Goal: Transaction & Acquisition: Obtain resource

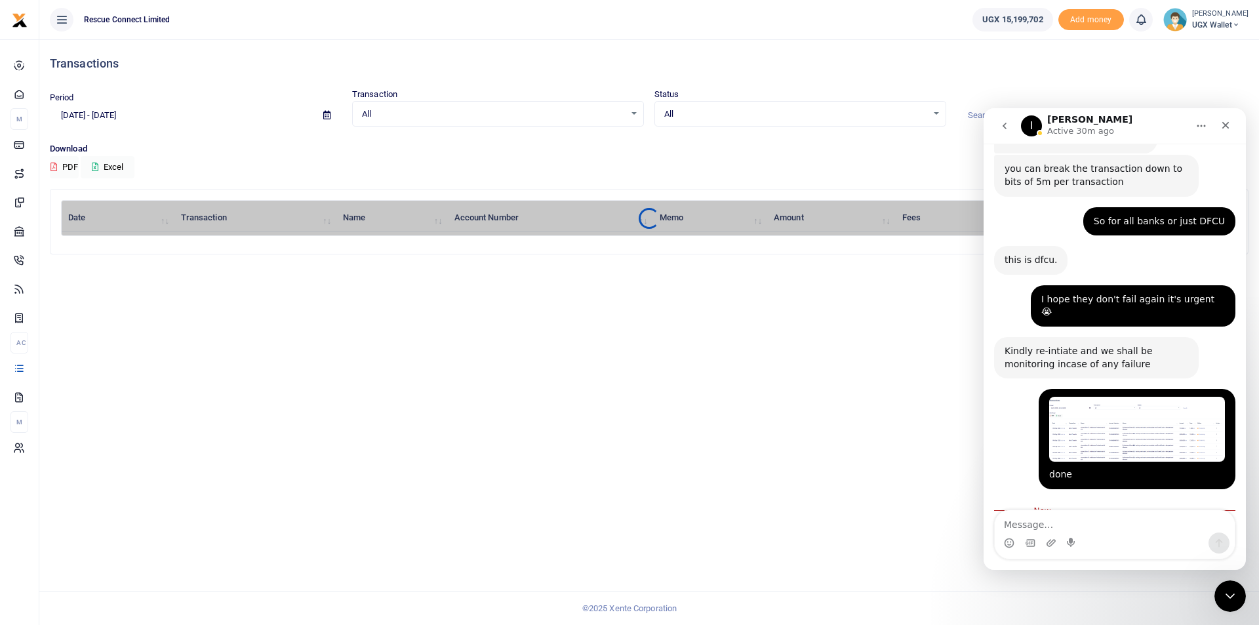
scroll to position [816, 0]
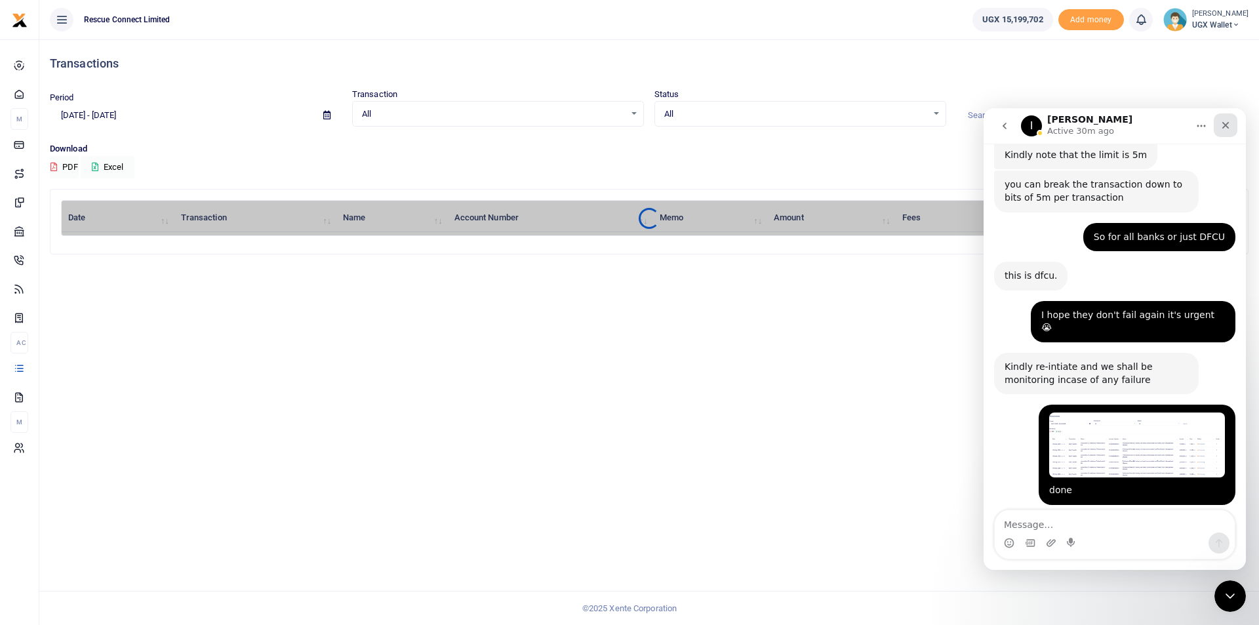
click at [1228, 127] on icon "Close" at bounding box center [1225, 125] width 7 height 7
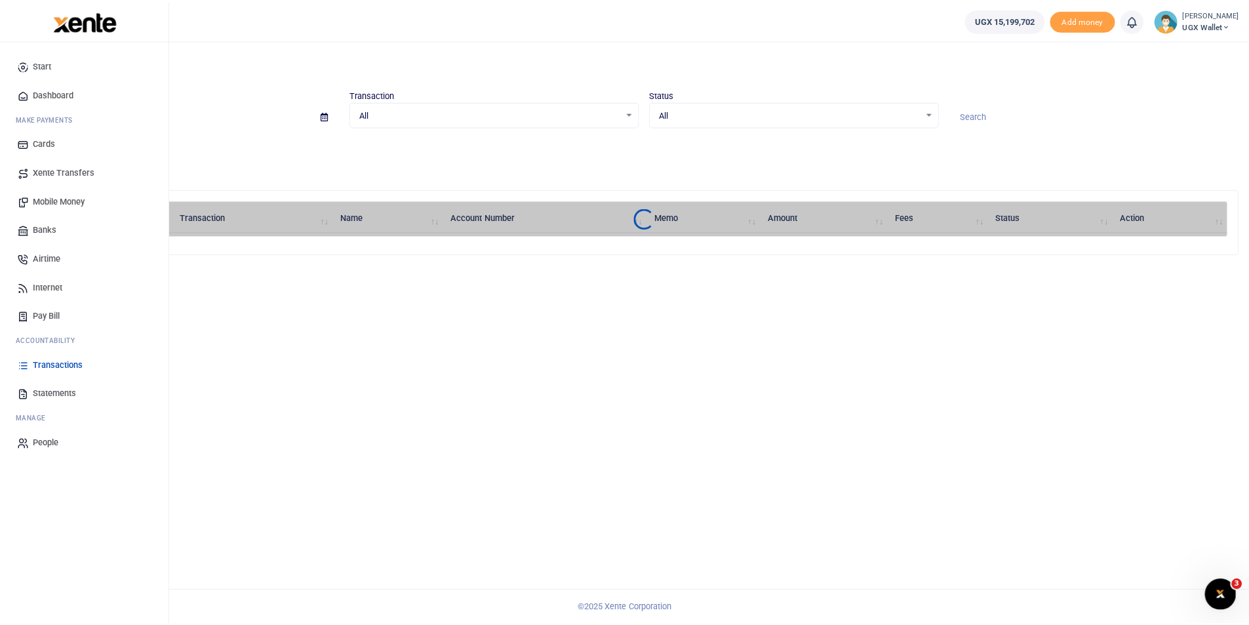
scroll to position [860, 0]
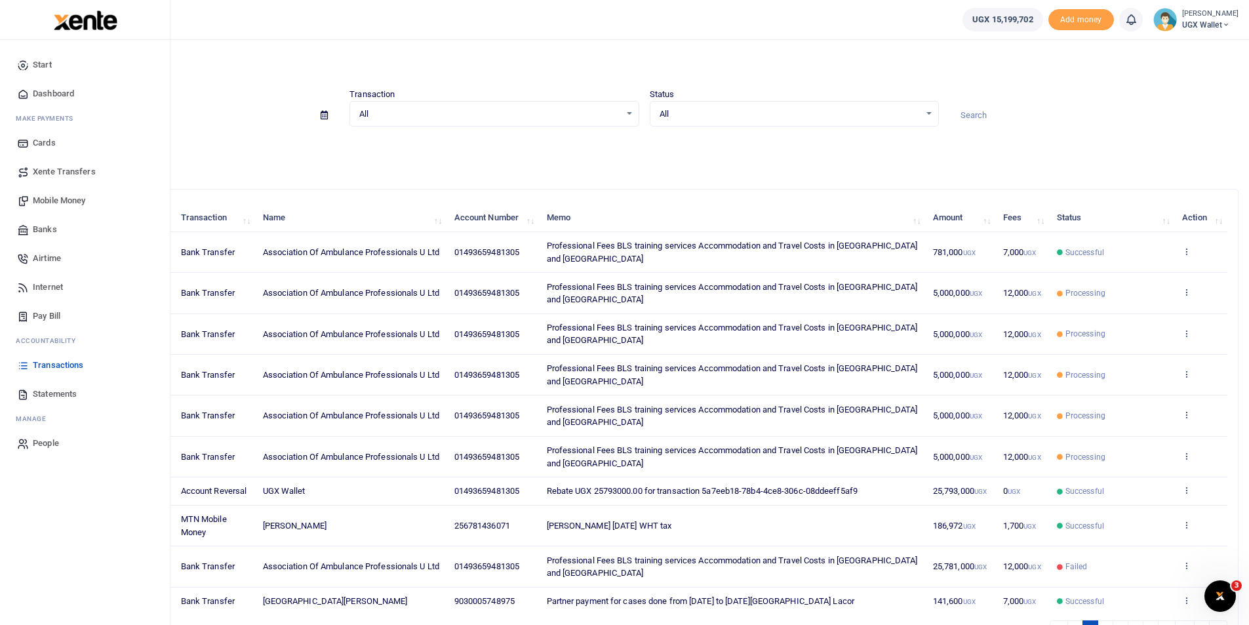
click at [66, 364] on span "Transactions" at bounding box center [58, 365] width 50 height 13
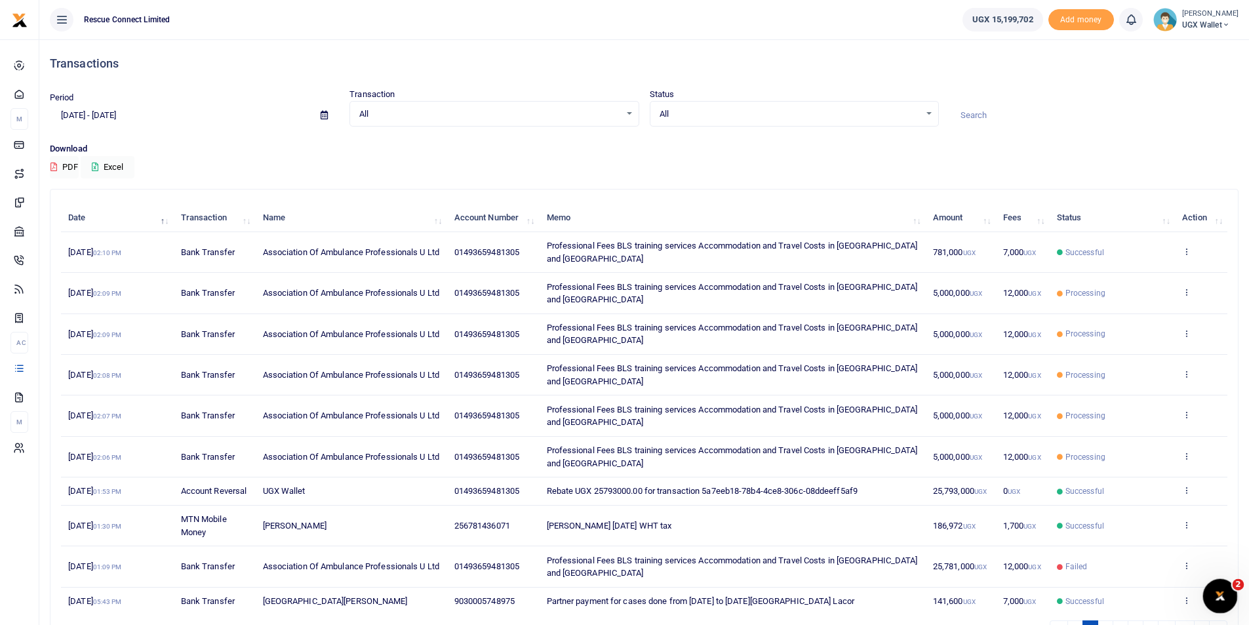
click at [1215, 598] on icon "Open Intercom Messenger" at bounding box center [1219, 595] width 22 height 22
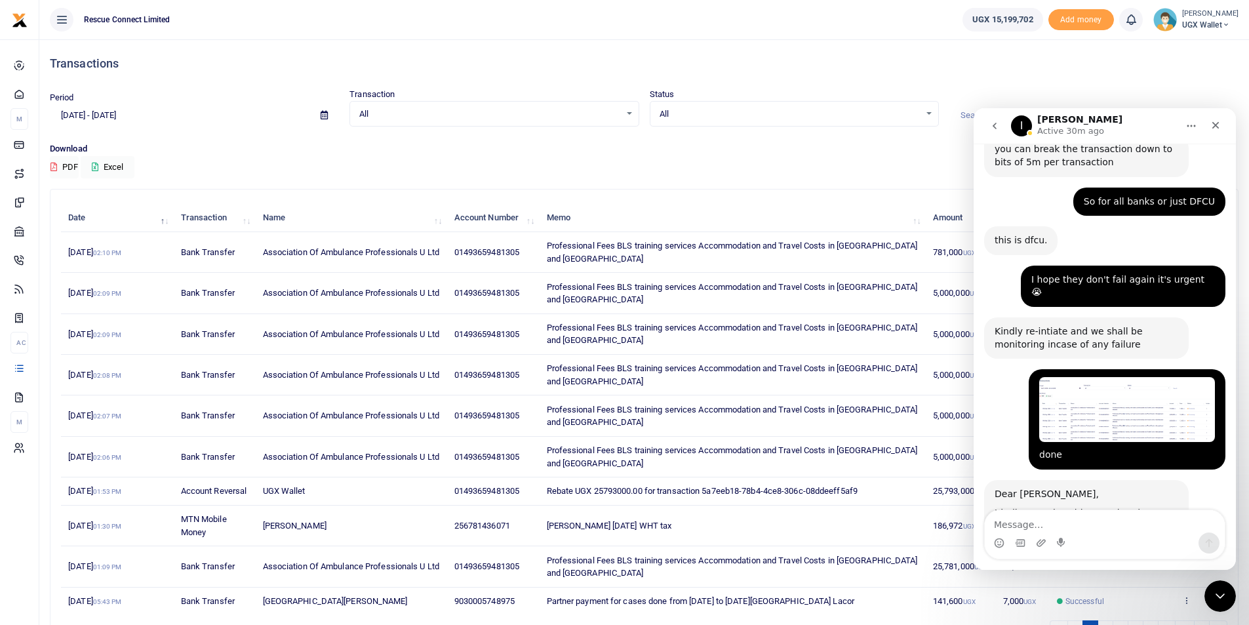
scroll to position [860, 0]
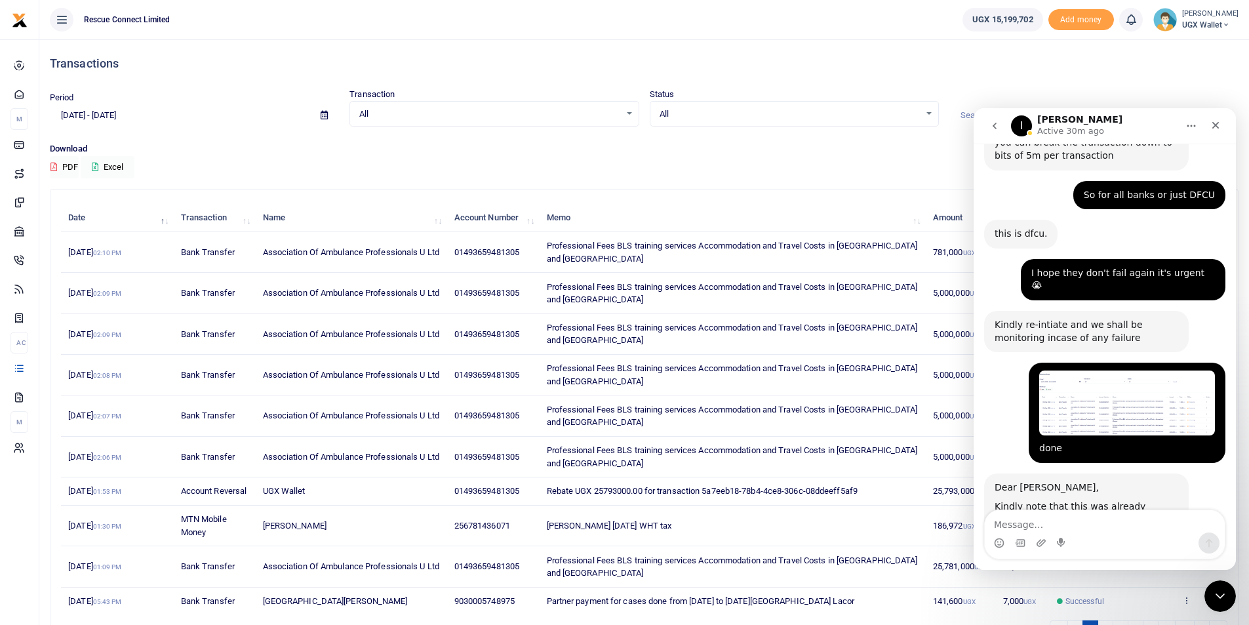
click at [1124, 370] on img "Beth says…" at bounding box center [1127, 402] width 176 height 65
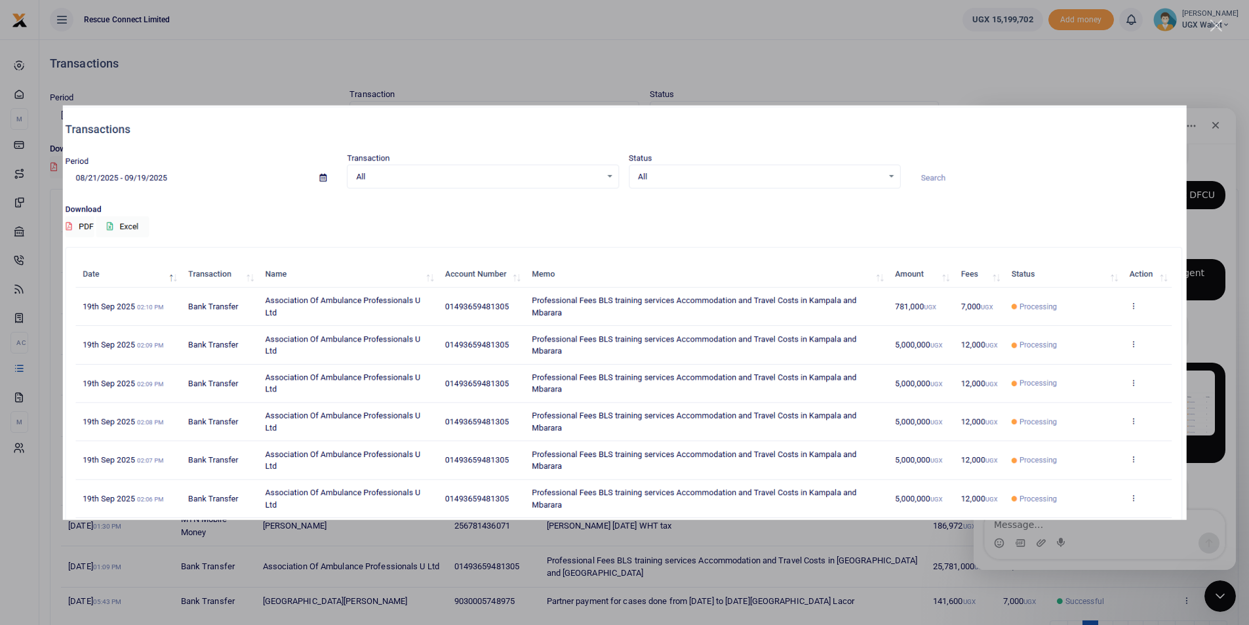
click at [1219, 22] on div "Close" at bounding box center [1216, 26] width 12 height 12
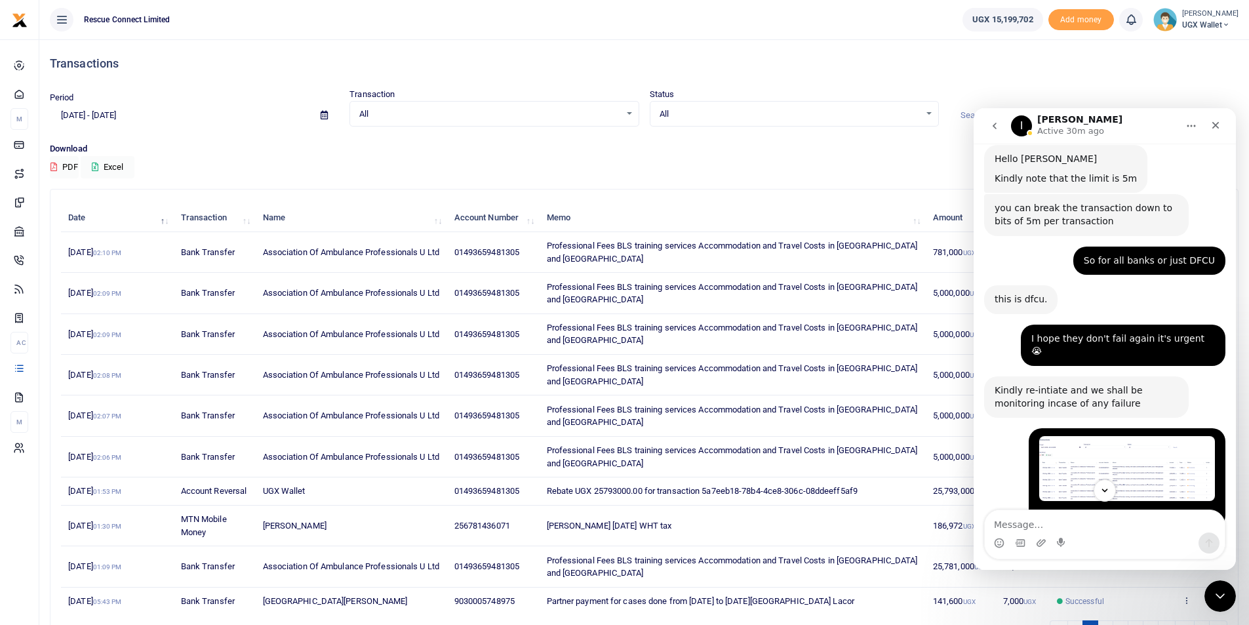
scroll to position [860, 0]
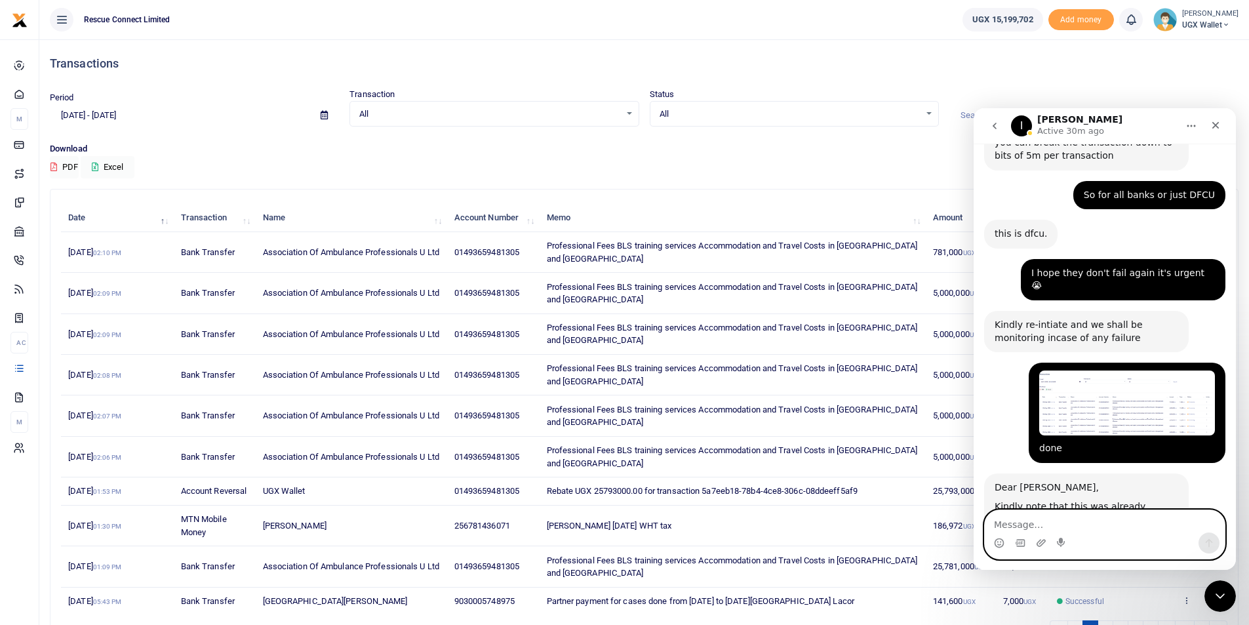
click at [1016, 530] on textarea "Message…" at bounding box center [1105, 521] width 240 height 22
type textarea "W"
type textarea "Any update?"
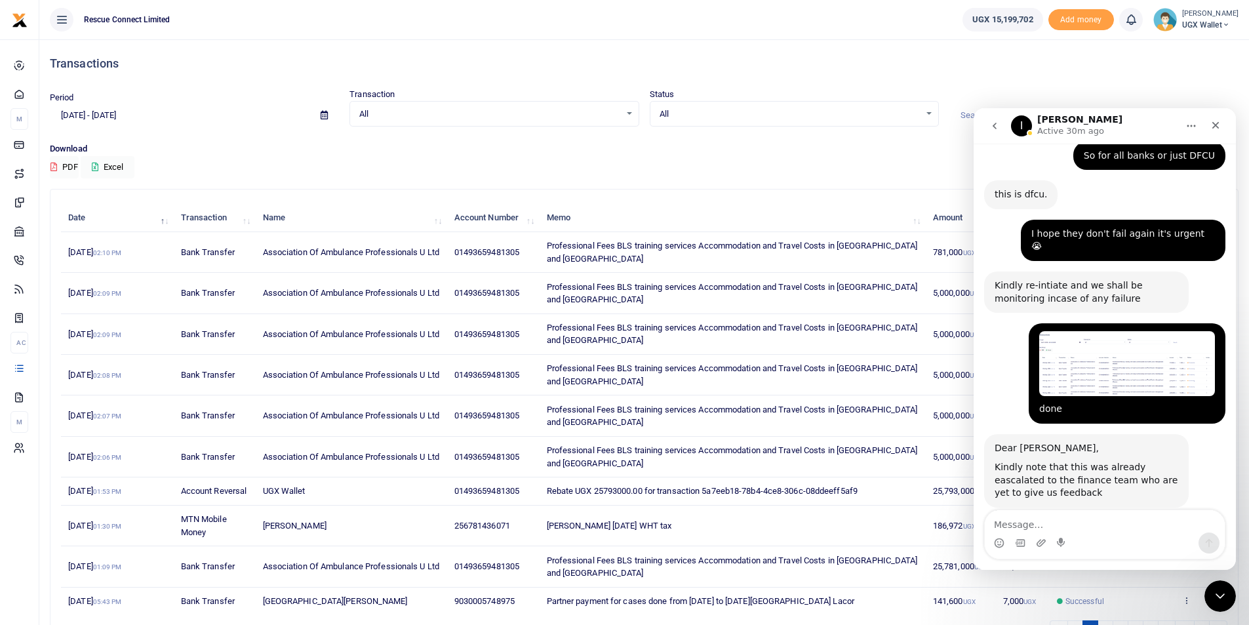
click at [887, 170] on div "Download PDF Excel" at bounding box center [644, 160] width 1189 height 36
click at [1215, 128] on icon "Close" at bounding box center [1215, 125] width 10 height 10
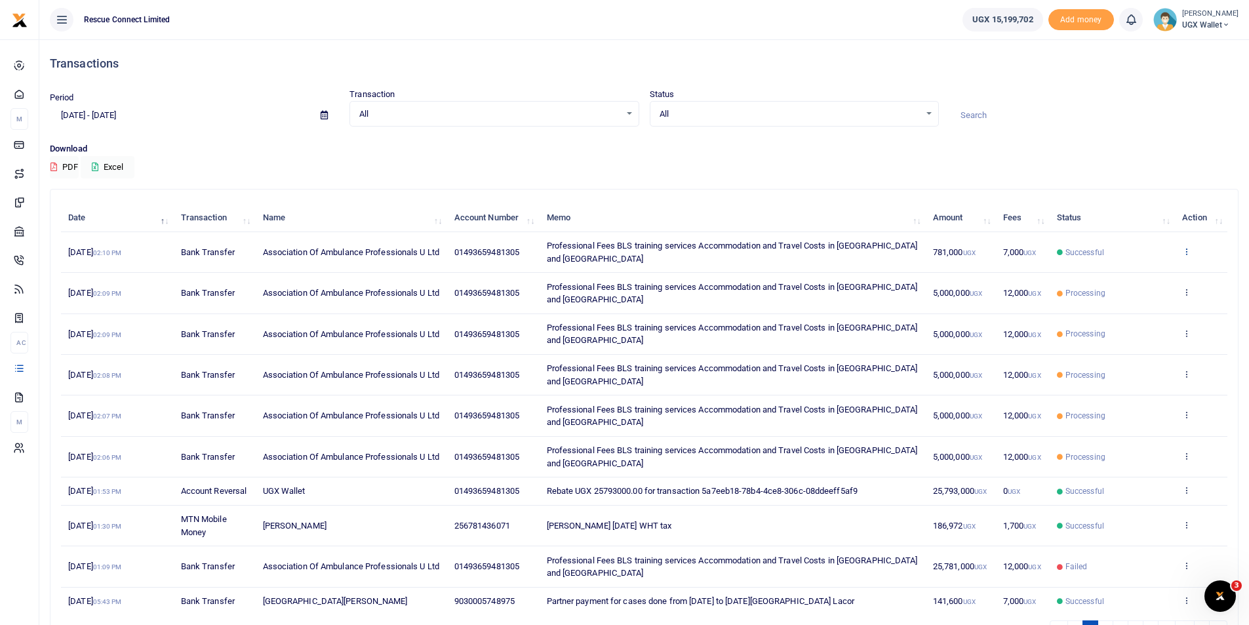
click at [1186, 251] on icon at bounding box center [1186, 251] width 9 height 9
click at [1138, 277] on link "View details" at bounding box center [1139, 273] width 104 height 18
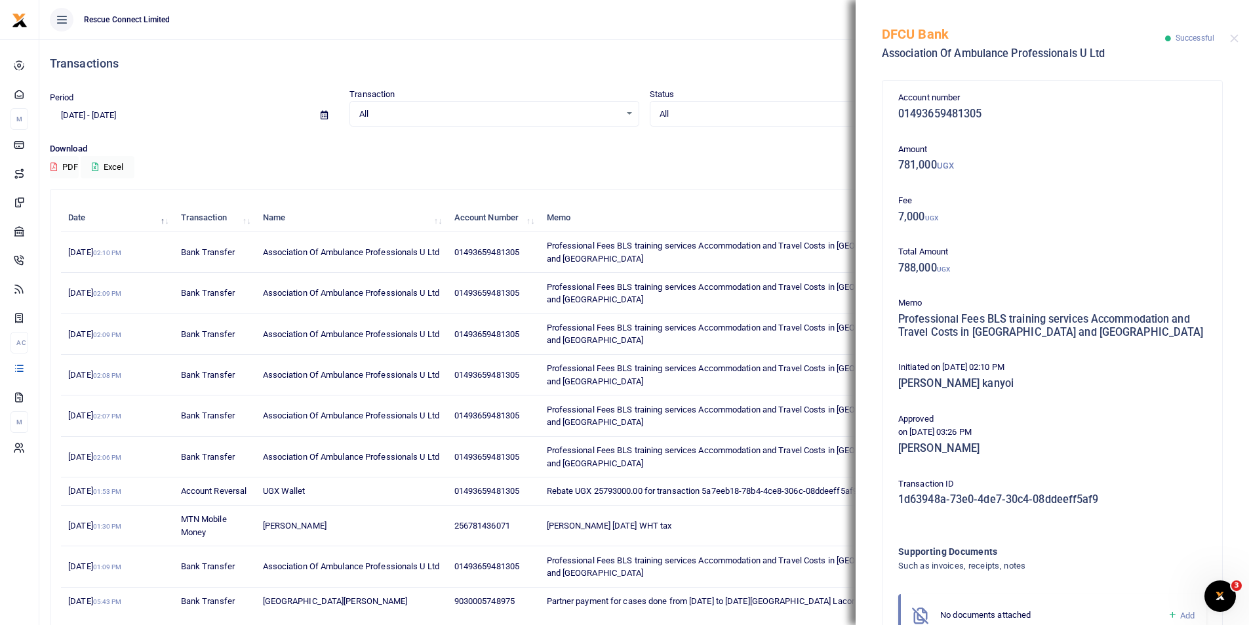
scroll to position [85, 0]
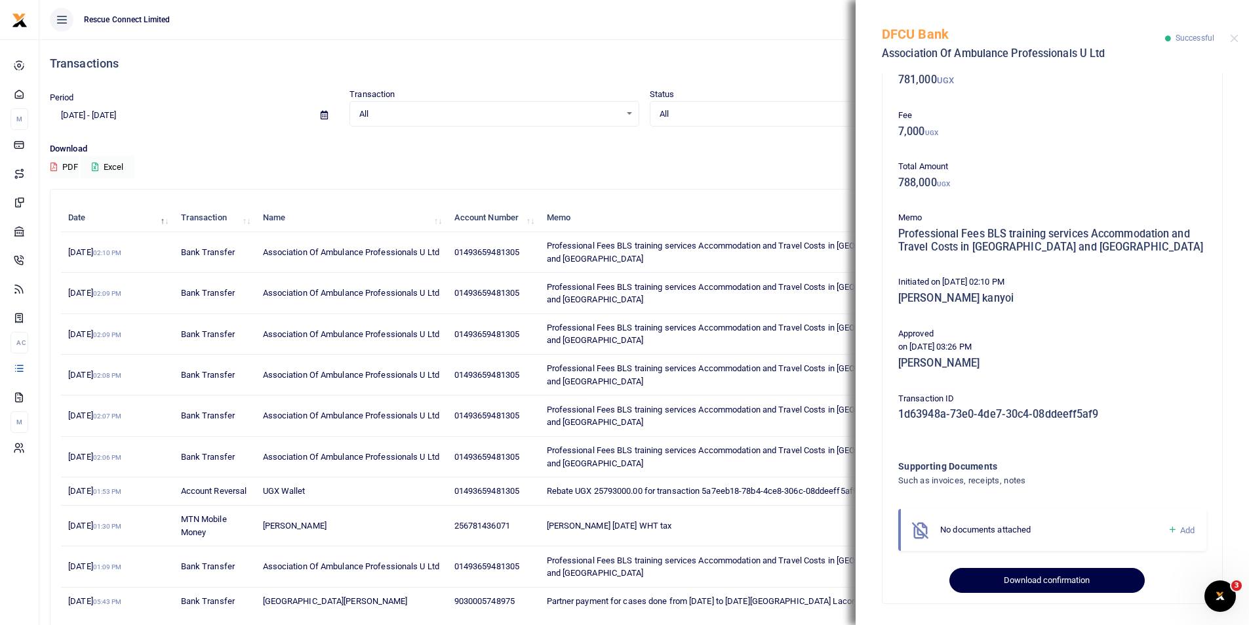
click at [1048, 584] on button "Download confirmation" at bounding box center [1046, 580] width 195 height 25
click at [1211, 595] on icon "Open Intercom Messenger" at bounding box center [1219, 595] width 22 height 22
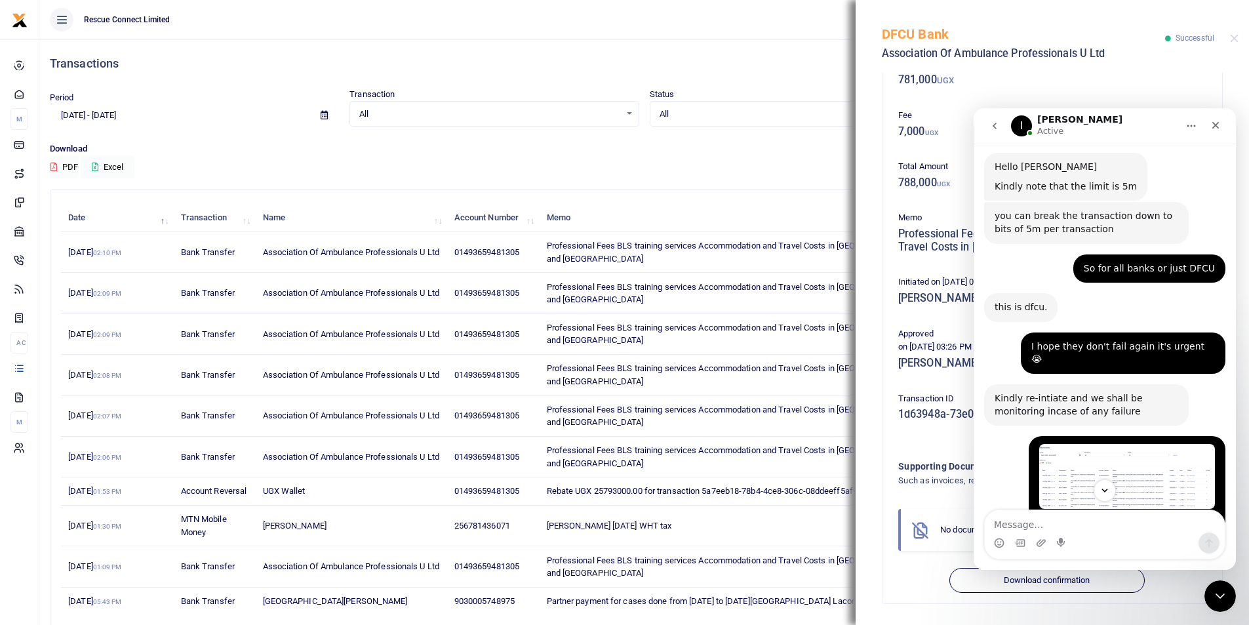
scroll to position [899, 0]
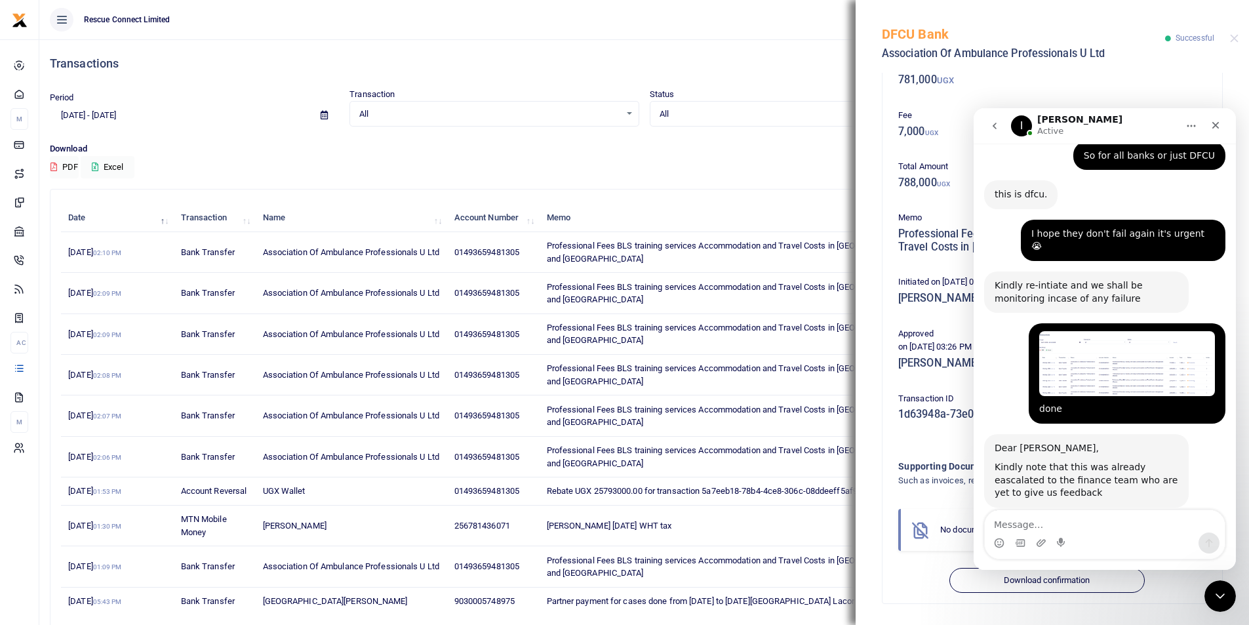
click at [613, 156] on div "Download PDF Excel" at bounding box center [644, 160] width 1189 height 36
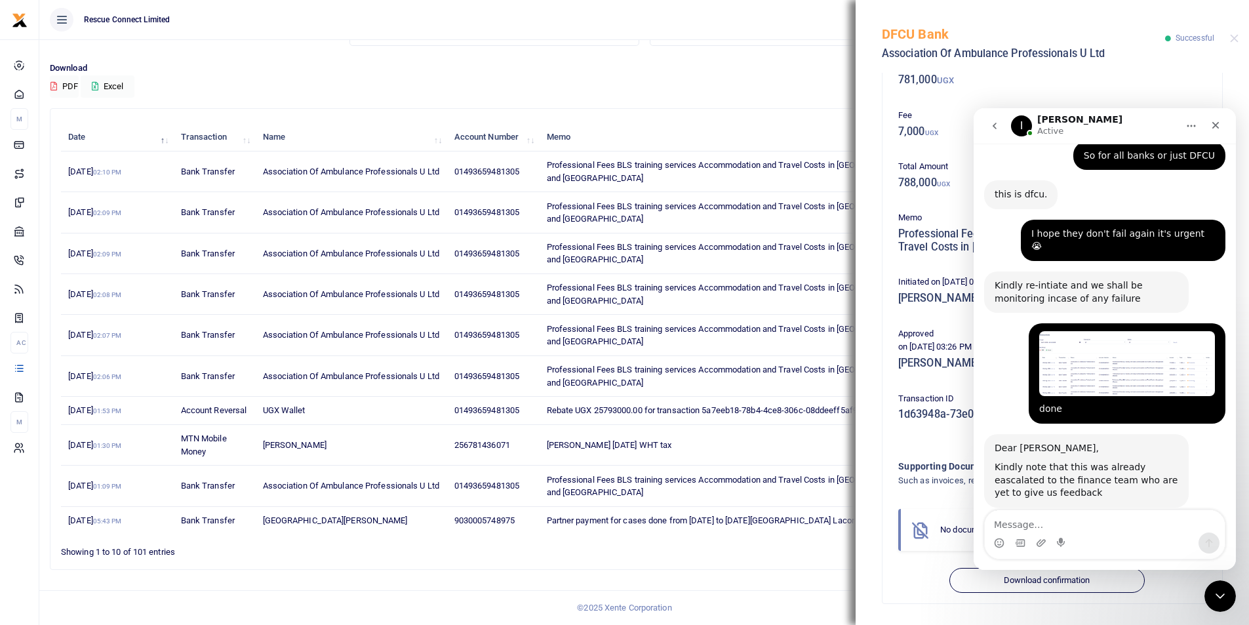
click at [793, 616] on footer "© 2025 Xente Corporation" at bounding box center [624, 607] width 1249 height 35
click at [1215, 123] on icon "Close" at bounding box center [1215, 125] width 10 height 10
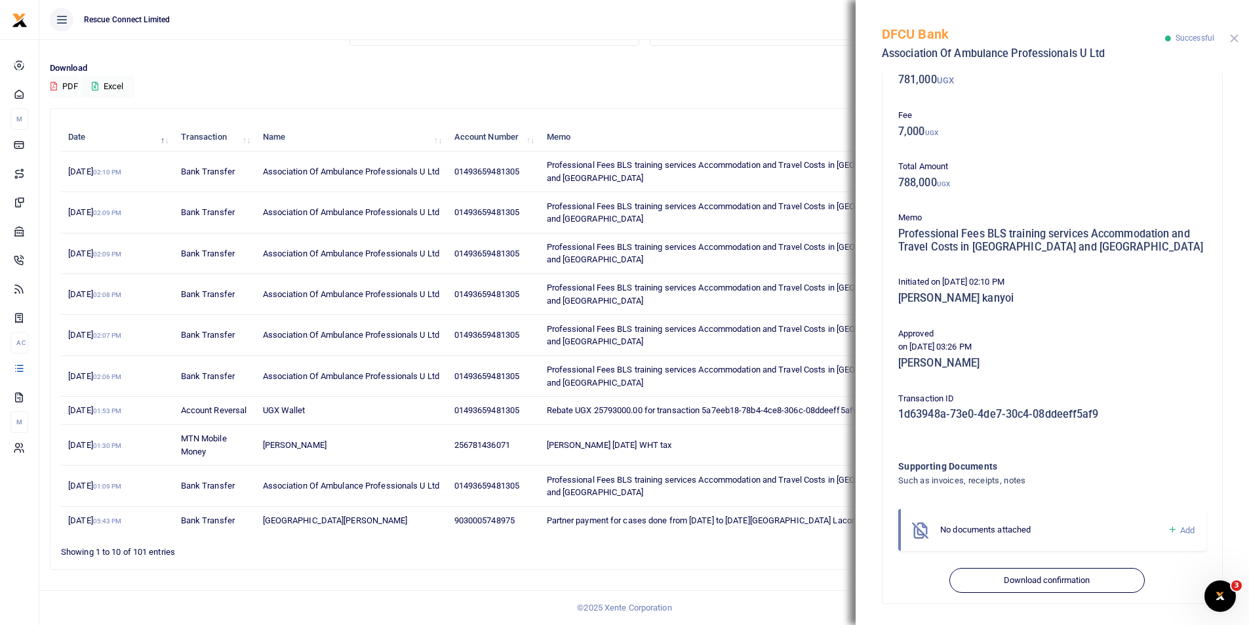
click at [1236, 37] on button "Close" at bounding box center [1234, 38] width 9 height 9
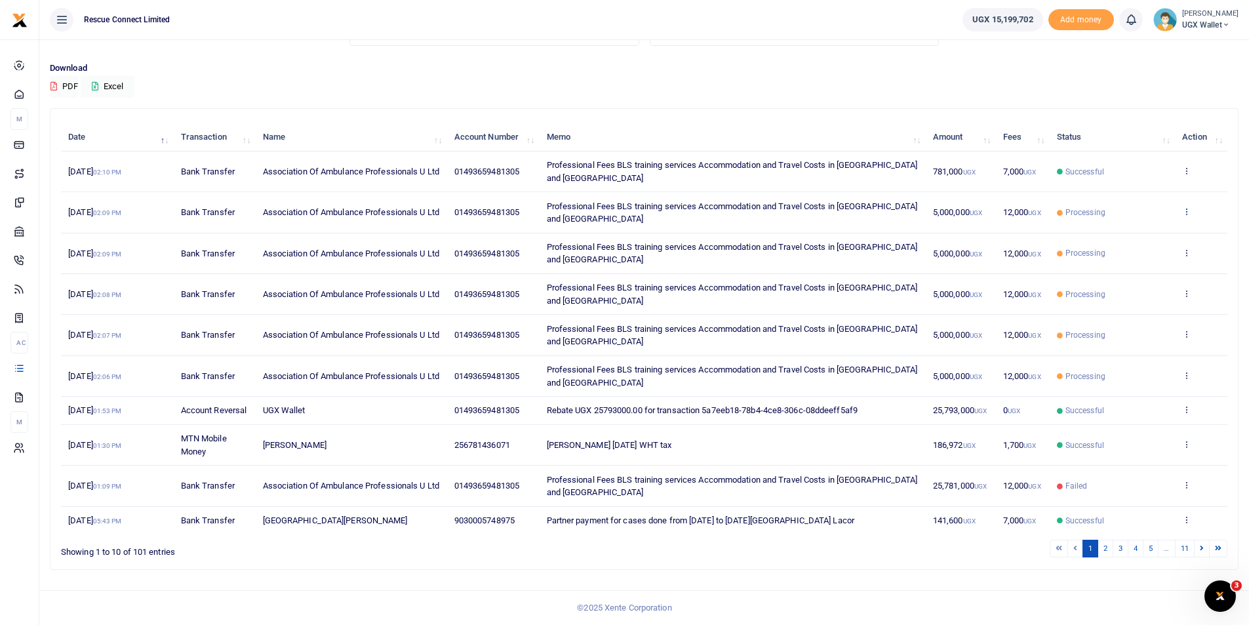
click at [1187, 212] on icon at bounding box center [1186, 211] width 9 height 9
click at [1146, 231] on link "View details" at bounding box center [1139, 233] width 104 height 18
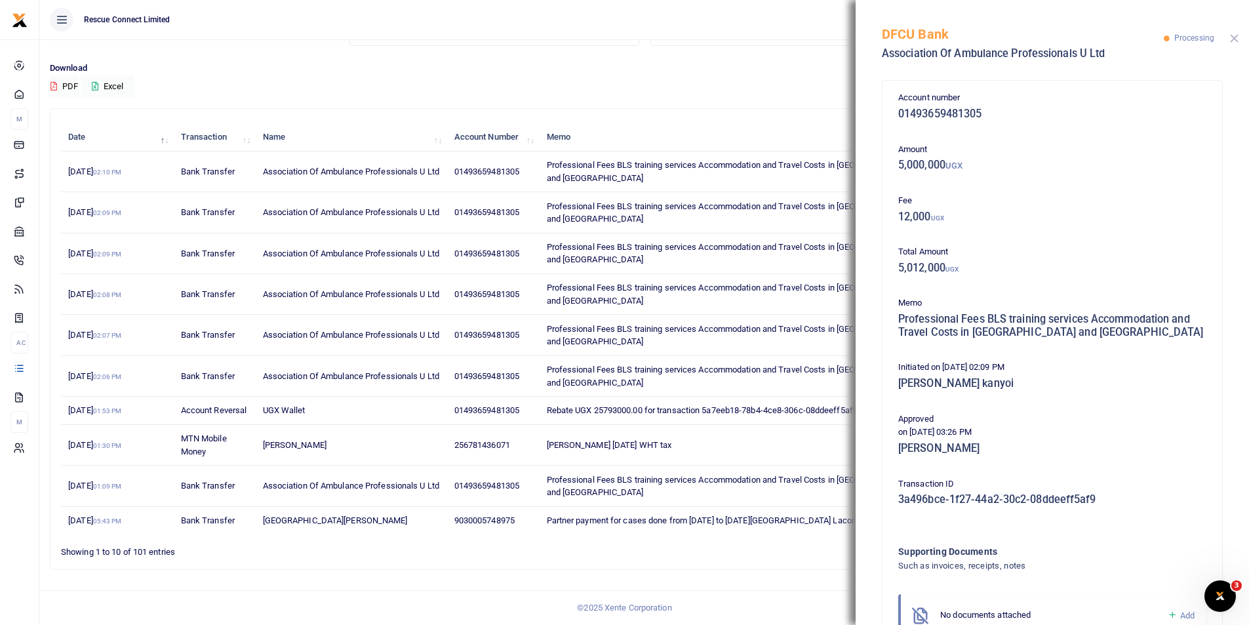
click at [1235, 38] on button "Close" at bounding box center [1234, 38] width 9 height 9
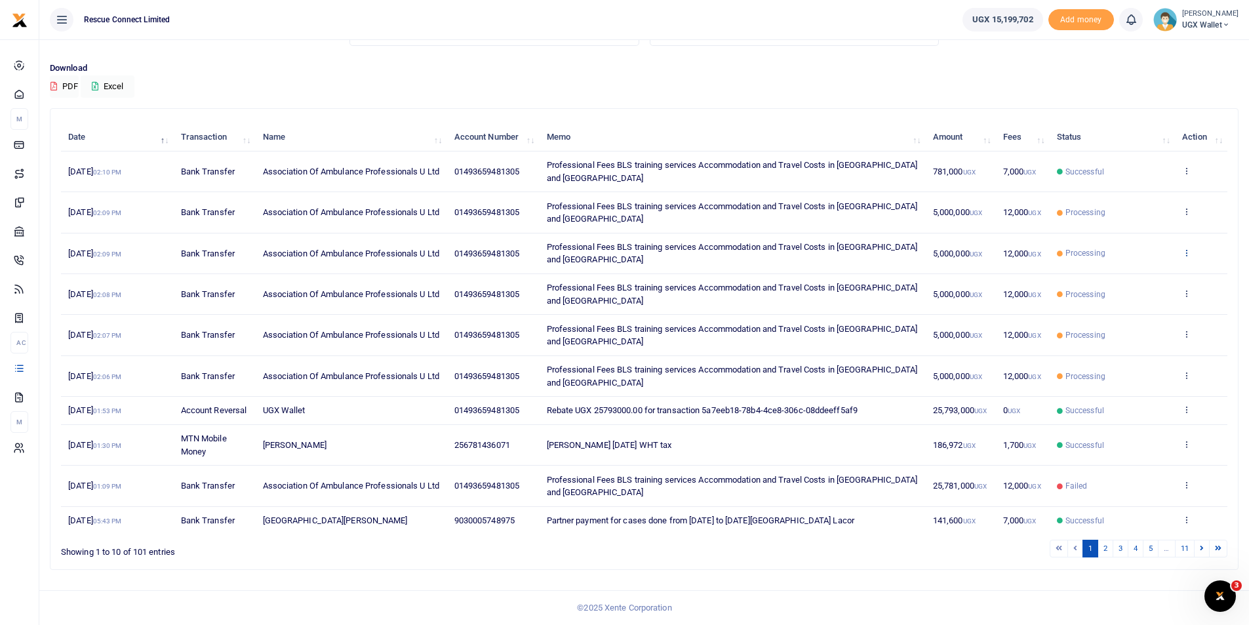
click at [1186, 254] on icon at bounding box center [1186, 252] width 9 height 9
click at [1143, 277] on link "View details" at bounding box center [1139, 275] width 104 height 18
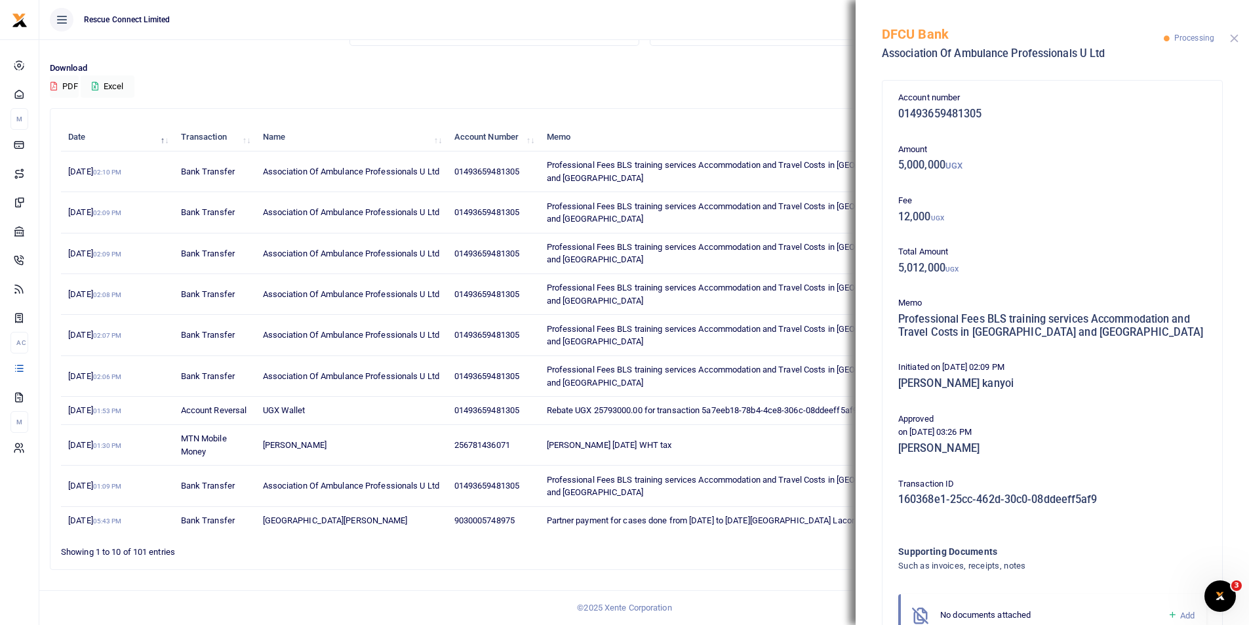
click at [1237, 41] on button "Close" at bounding box center [1234, 38] width 9 height 9
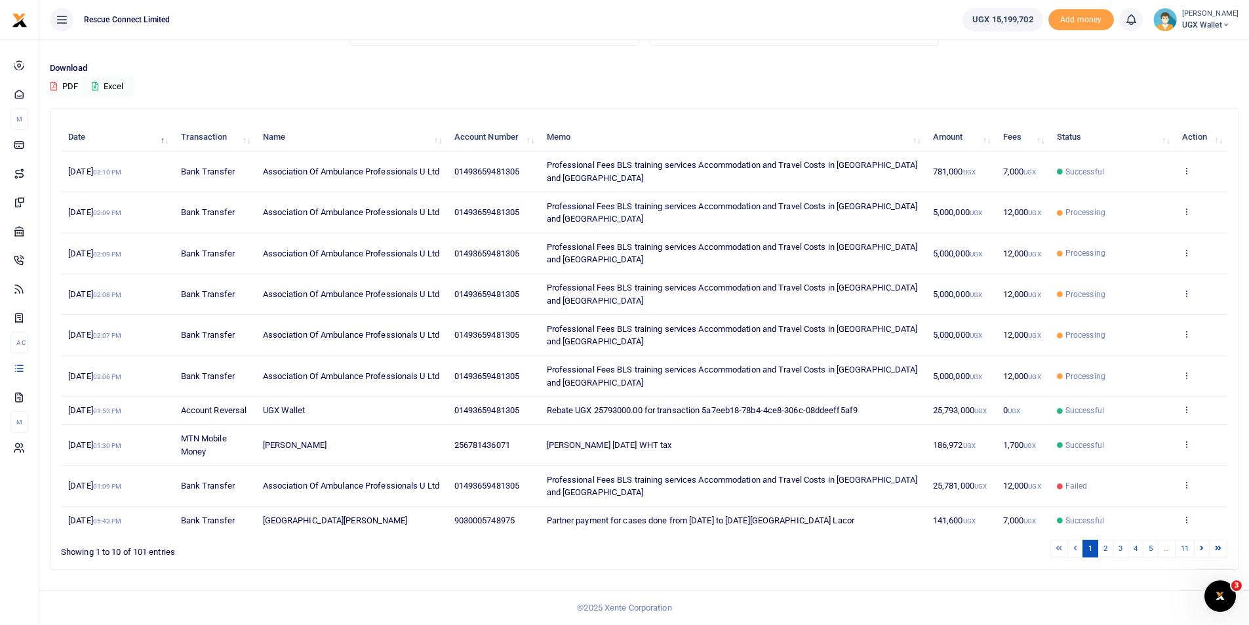
click at [1187, 343] on td "View details Send again" at bounding box center [1201, 335] width 52 height 41
click at [1186, 334] on icon at bounding box center [1186, 333] width 9 height 9
click at [1144, 351] on link "View details" at bounding box center [1139, 356] width 104 height 18
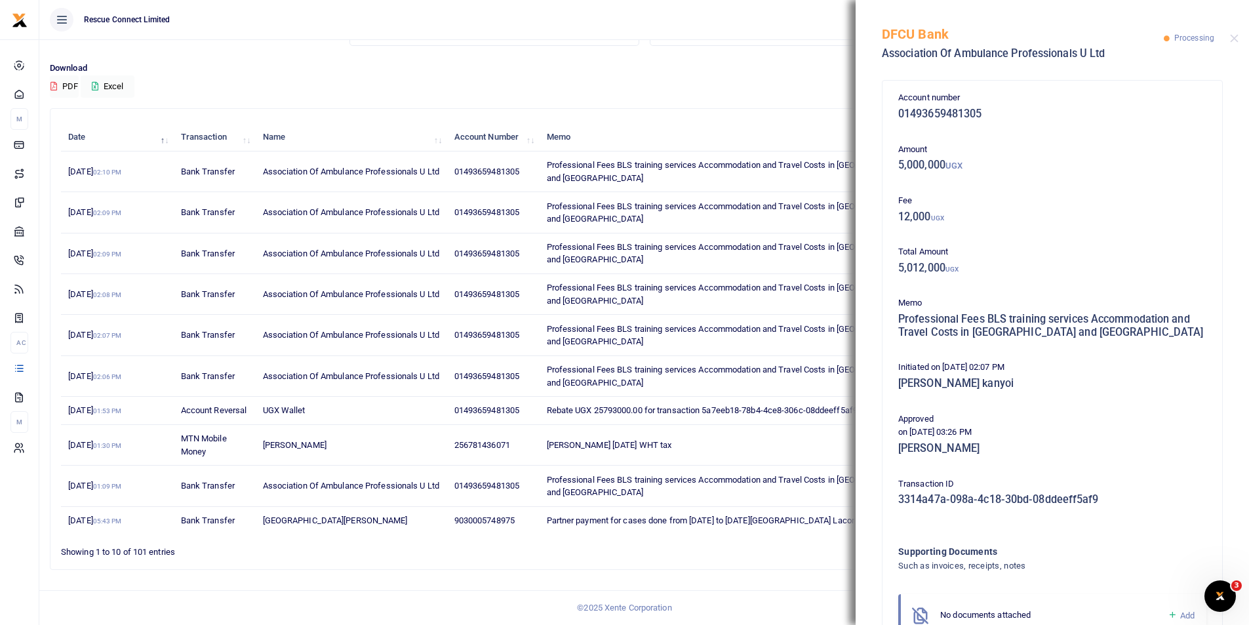
click at [1229, 41] on div "DFCU Bank Association Of Ambulance Professionals U Ltd Processing" at bounding box center [1052, 36] width 393 height 73
click at [1233, 39] on button "Close" at bounding box center [1234, 38] width 9 height 9
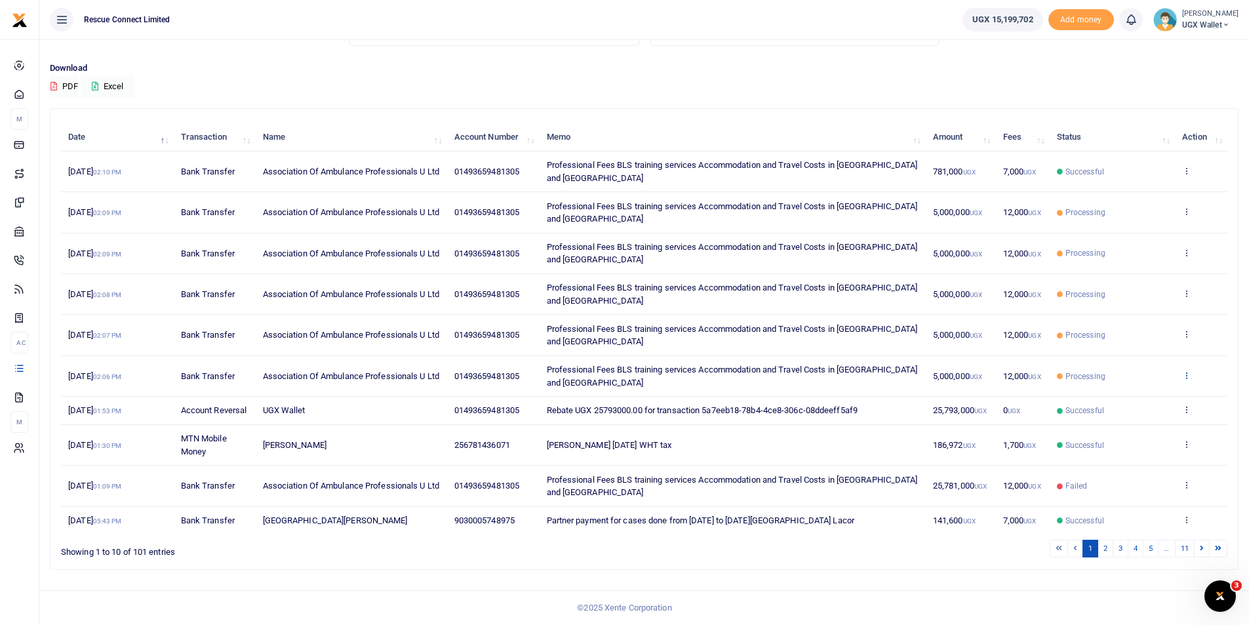
click at [1186, 378] on icon at bounding box center [1186, 374] width 9 height 9
click at [1148, 391] on link "View details" at bounding box center [1139, 397] width 104 height 18
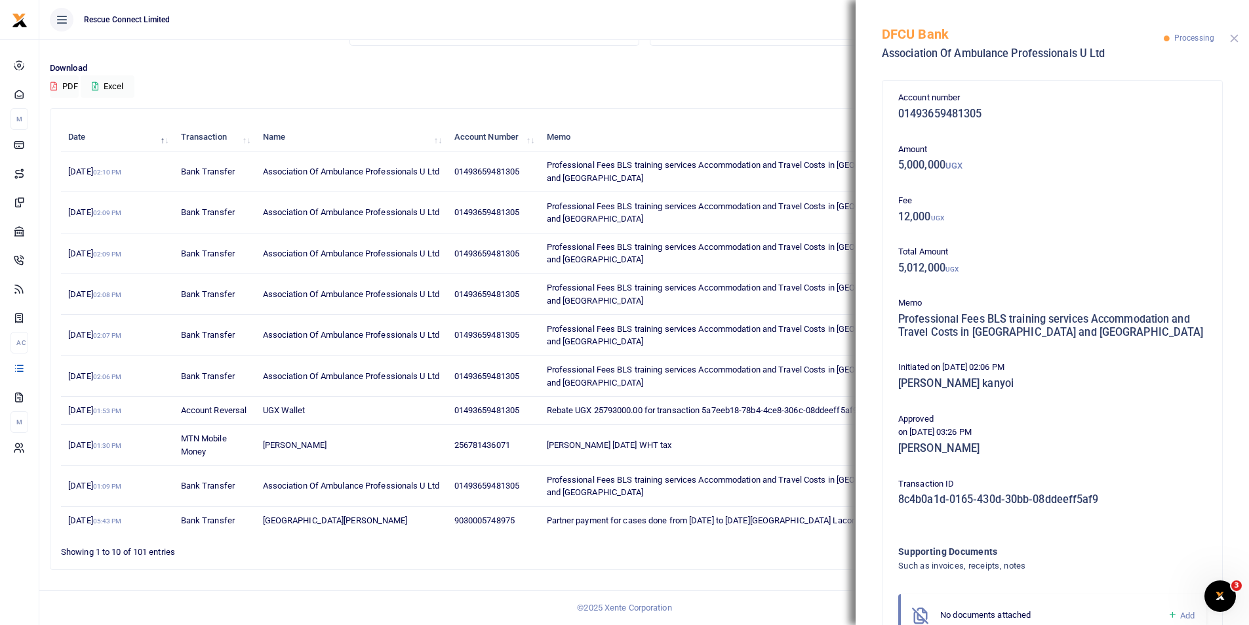
click at [1236, 43] on button "Close" at bounding box center [1234, 38] width 9 height 9
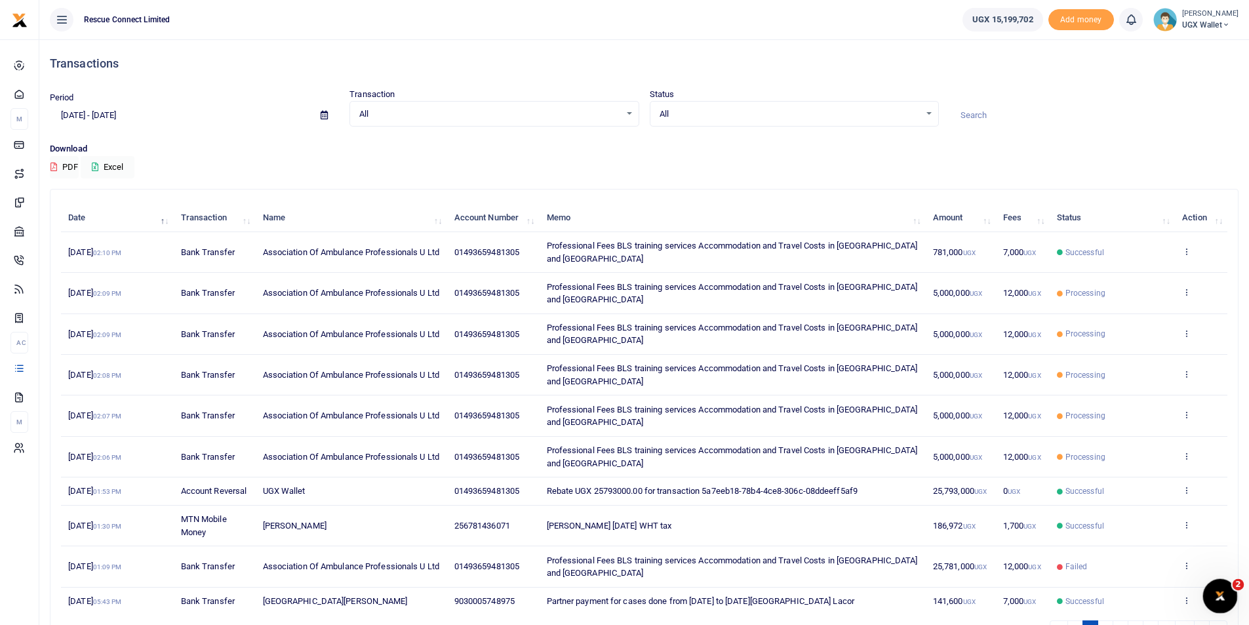
click at [1210, 596] on icon "Open Intercom Messenger" at bounding box center [1219, 595] width 22 height 22
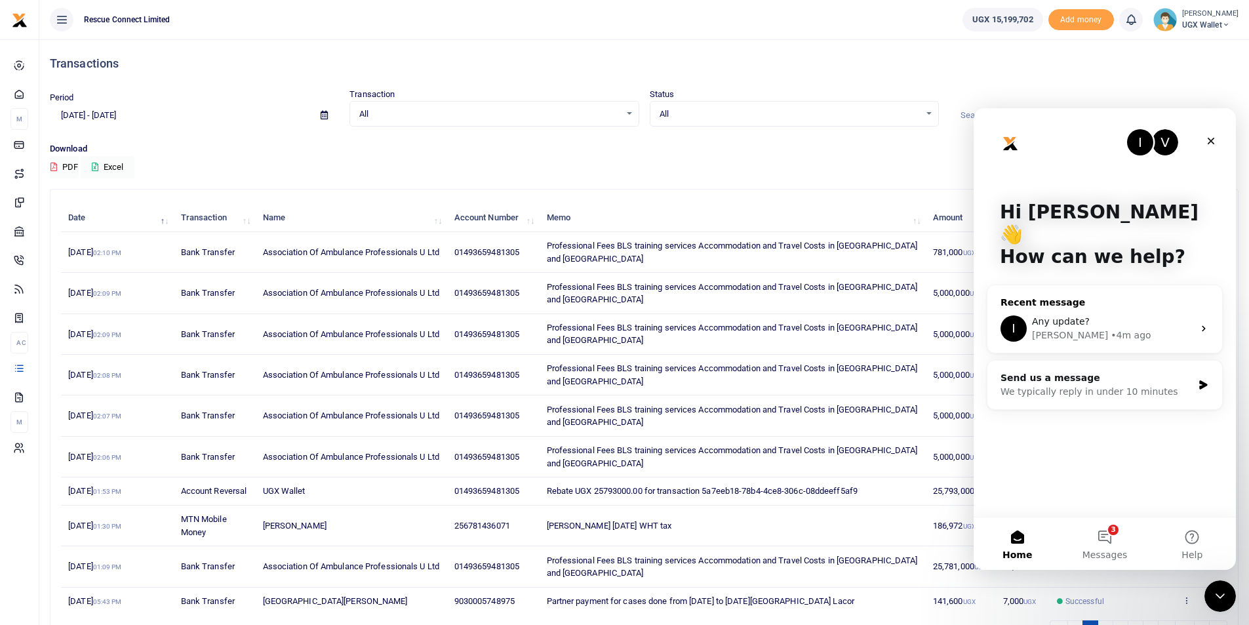
click at [1111, 329] on div "• 4m ago" at bounding box center [1131, 336] width 40 height 14
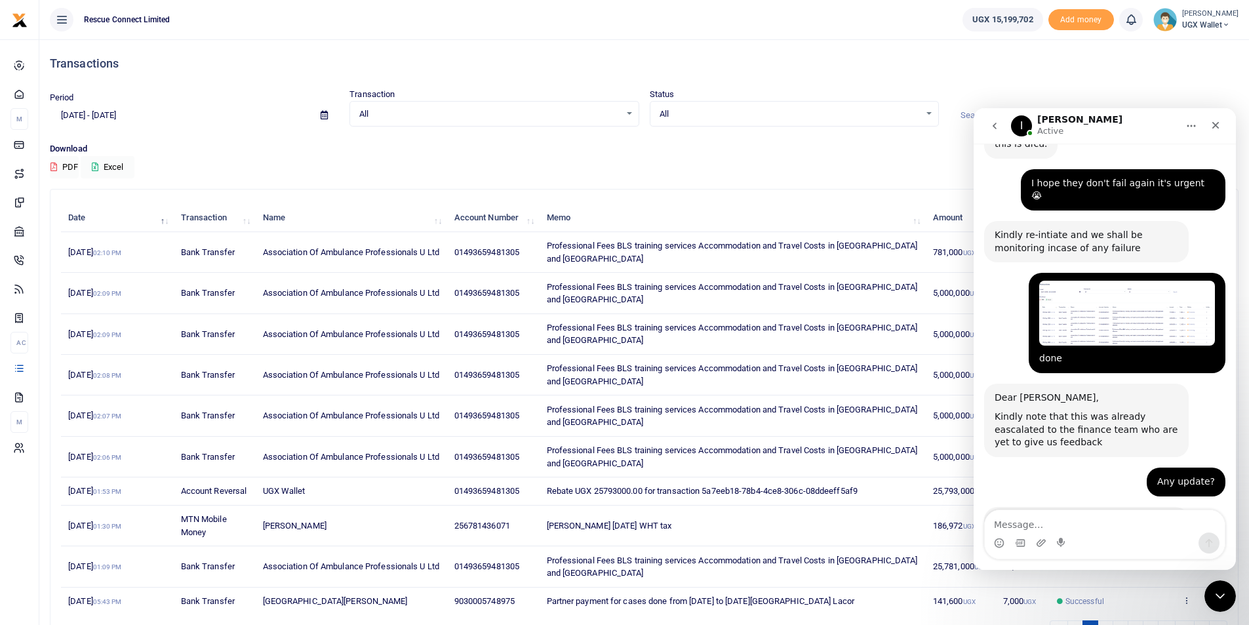
scroll to position [970, 0]
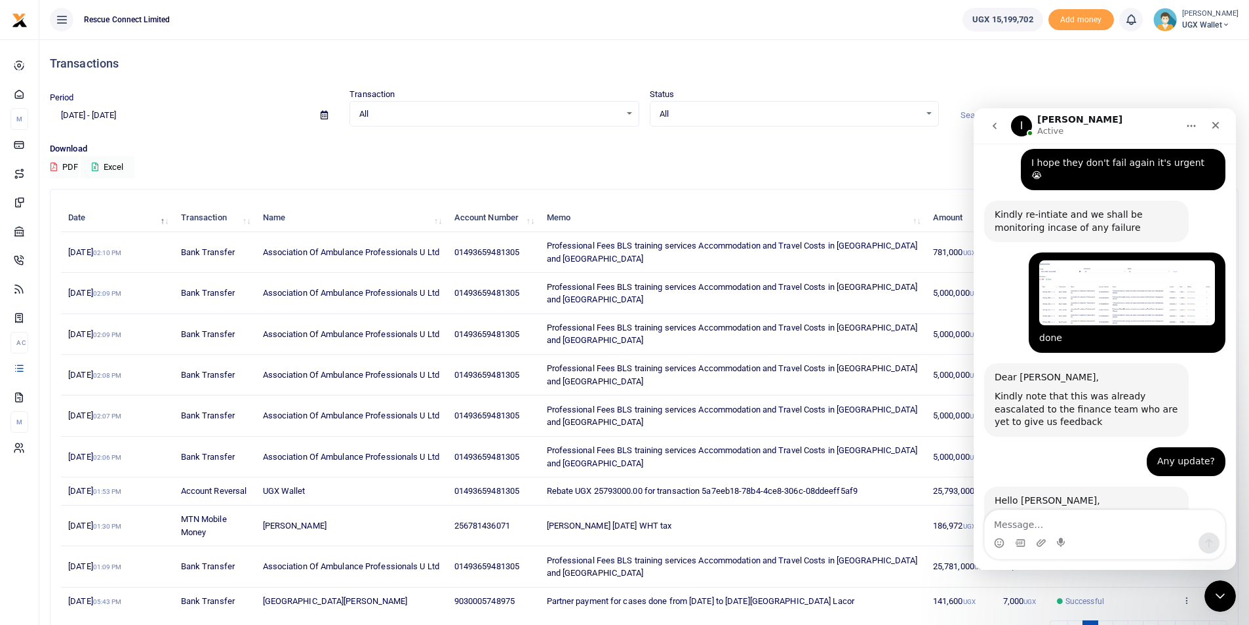
click at [673, 174] on div "Download PDF Excel" at bounding box center [644, 160] width 1189 height 36
click at [1219, 125] on icon "Close" at bounding box center [1215, 125] width 10 height 10
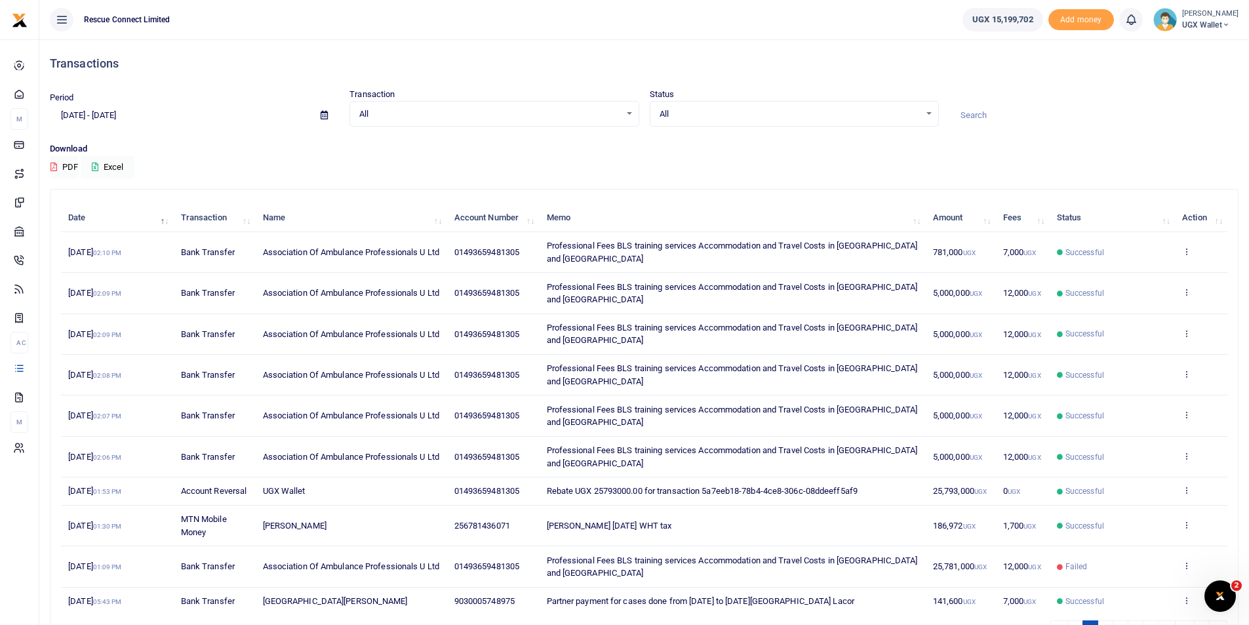
click at [1188, 259] on td "View details Send again" at bounding box center [1201, 252] width 52 height 41
click at [1186, 250] on icon at bounding box center [1186, 251] width 9 height 9
click at [1130, 277] on link "View details" at bounding box center [1139, 273] width 104 height 18
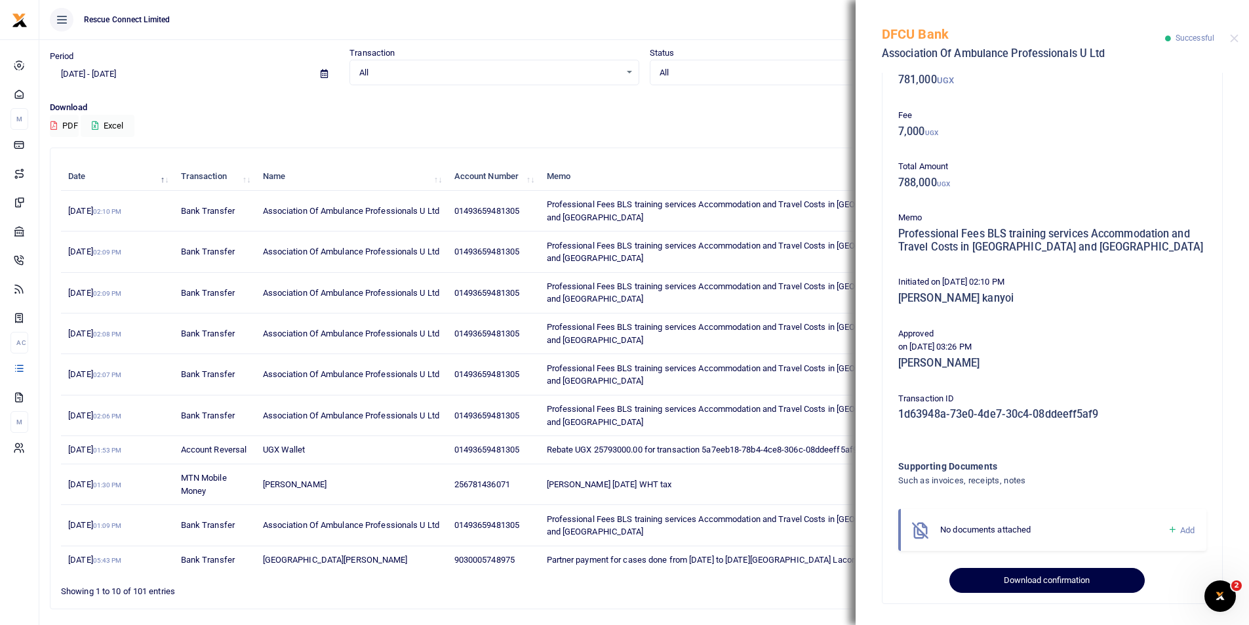
scroll to position [81, 0]
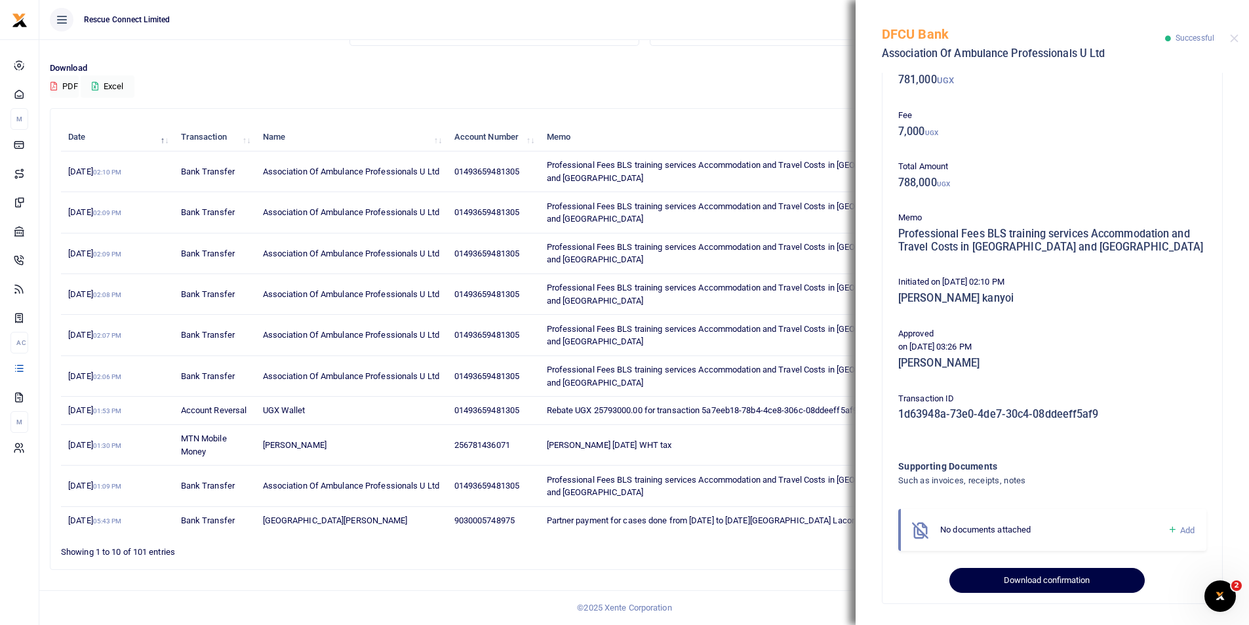
click at [1031, 581] on button "Download confirmation" at bounding box center [1046, 580] width 195 height 25
click at [1038, 588] on button "Download confirmation" at bounding box center [1046, 580] width 195 height 25
click at [812, 92] on div "Download PDF Excel" at bounding box center [644, 80] width 1189 height 36
click at [1231, 32] on div "DFCU Bank Association Of Ambulance Professionals U Ltd Successful" at bounding box center [1052, 36] width 393 height 73
click at [1231, 39] on button "Close" at bounding box center [1234, 38] width 9 height 9
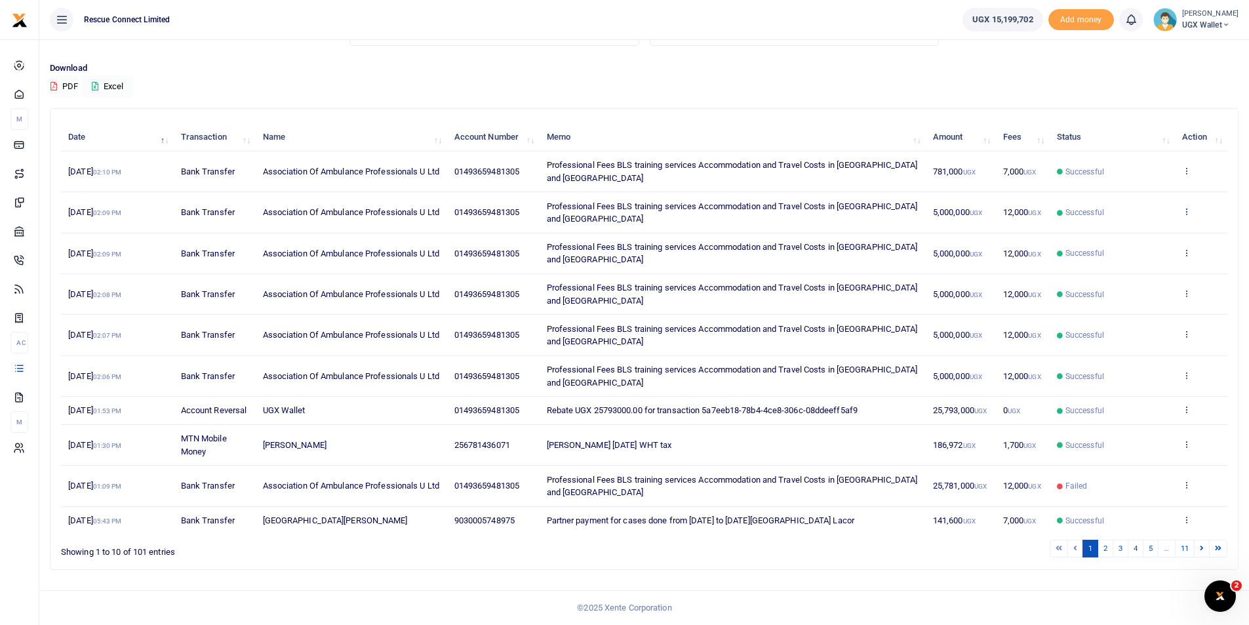
click at [1188, 209] on icon at bounding box center [1186, 211] width 9 height 9
click at [1146, 233] on link "View details" at bounding box center [1139, 233] width 104 height 18
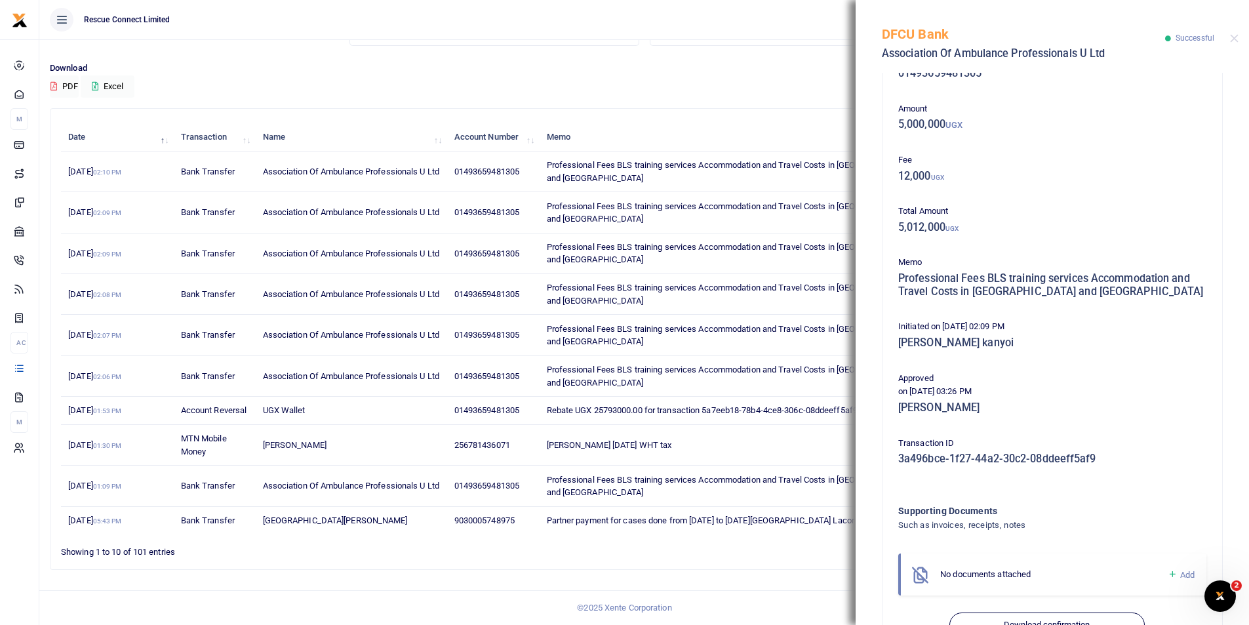
scroll to position [85, 0]
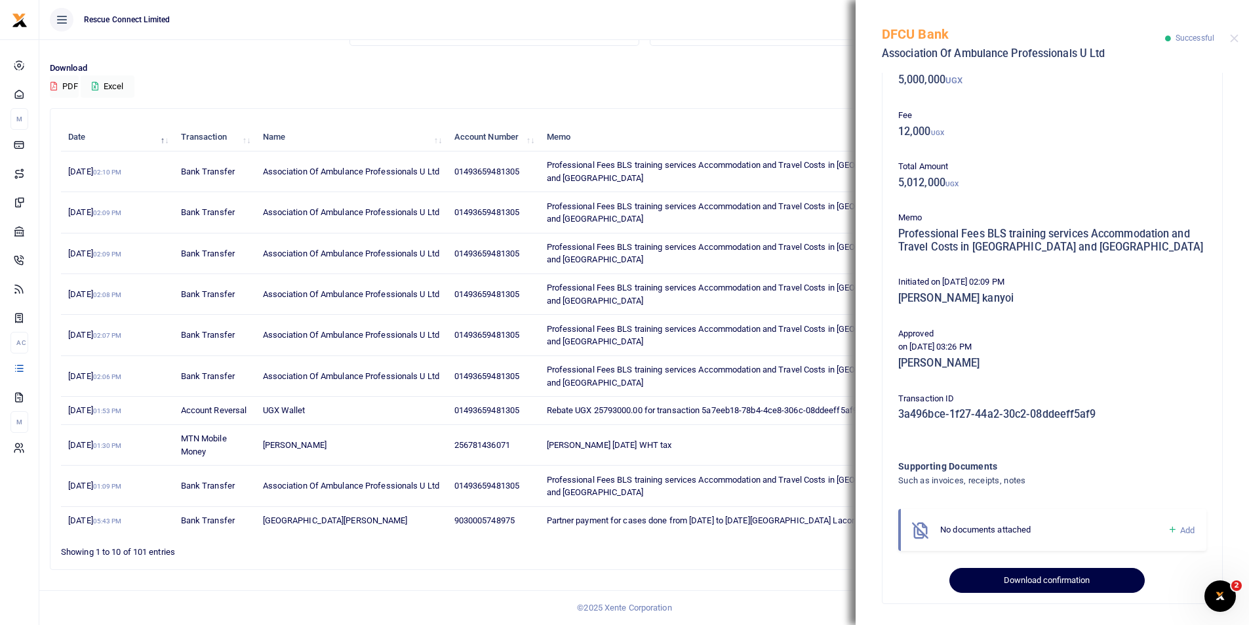
click at [1044, 588] on button "Download confirmation" at bounding box center [1046, 580] width 195 height 25
click at [1034, 588] on button "Download confirmation" at bounding box center [1046, 580] width 195 height 25
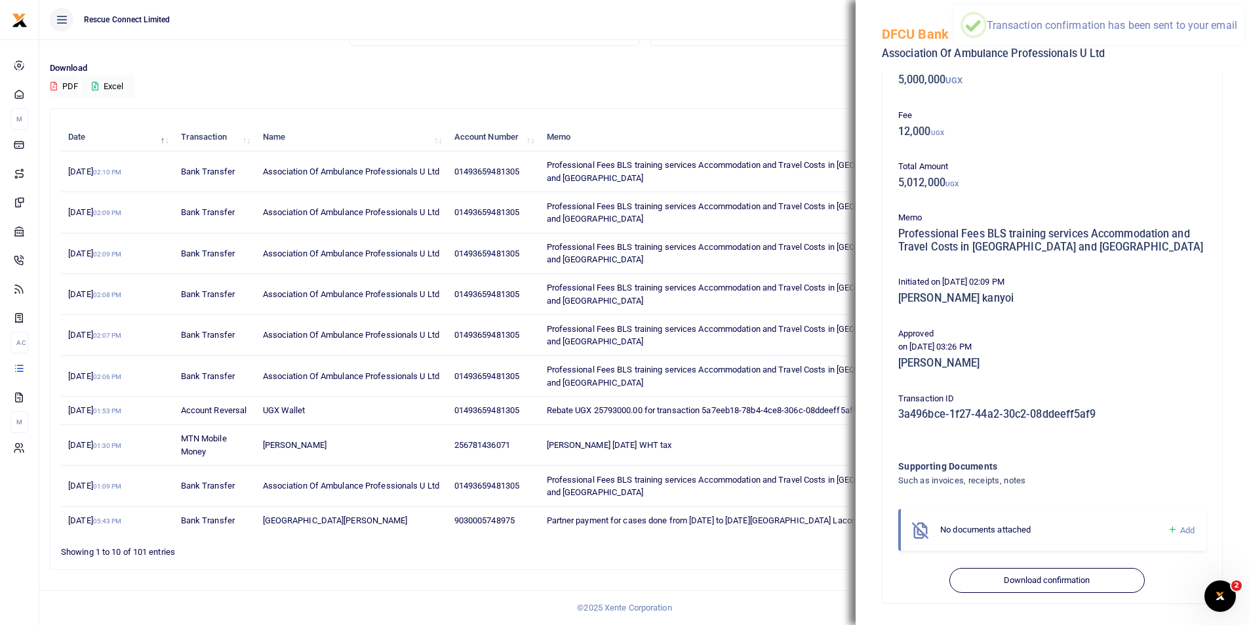
click at [816, 64] on p "Download" at bounding box center [644, 69] width 1189 height 14
click at [1230, 37] on button "Close" at bounding box center [1234, 38] width 9 height 9
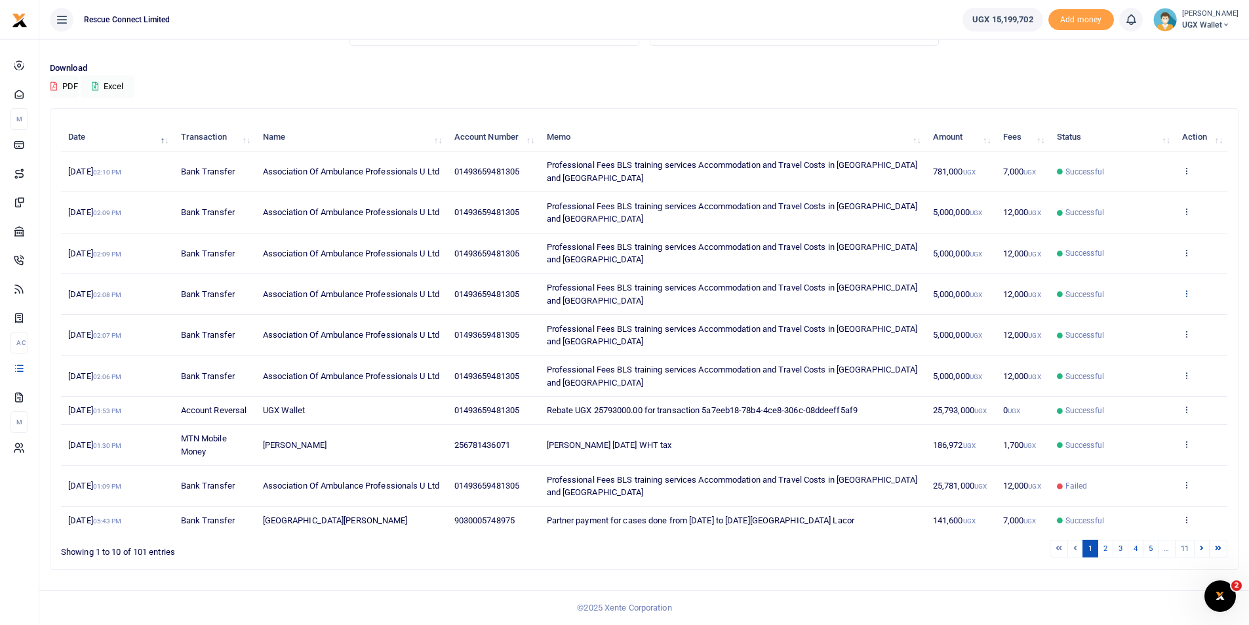
click at [1186, 294] on icon at bounding box center [1186, 293] width 9 height 9
click at [1142, 319] on link "View details" at bounding box center [1139, 315] width 104 height 18
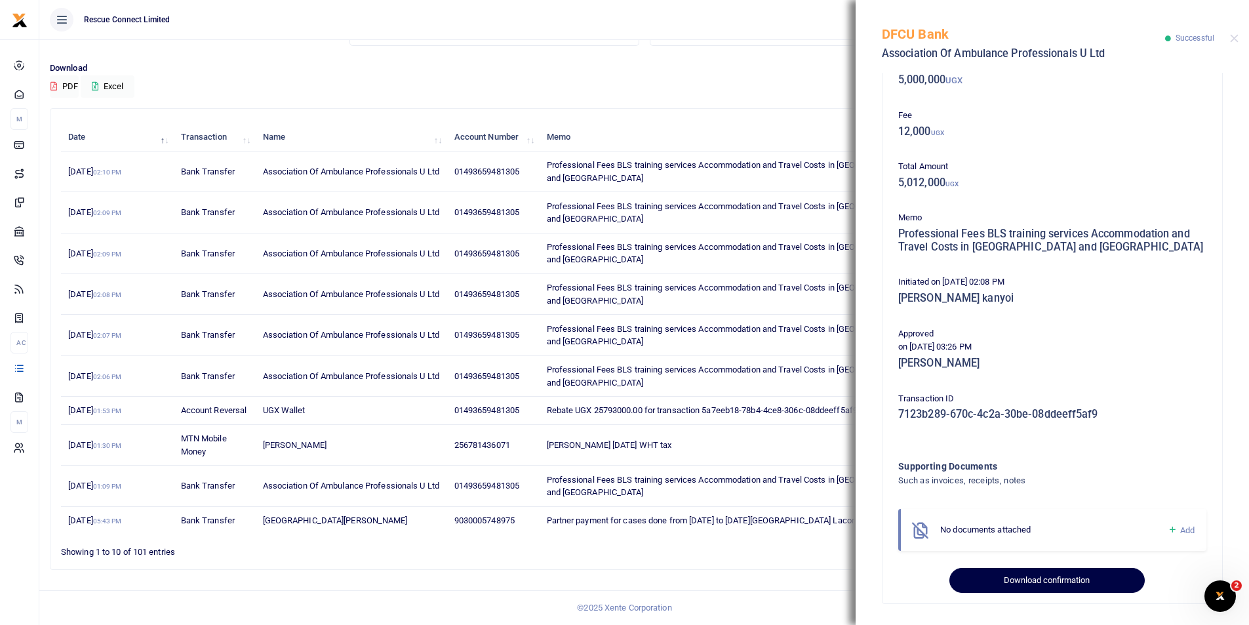
click at [1067, 588] on button "Download confirmation" at bounding box center [1046, 580] width 195 height 25
click at [1237, 36] on button "Close" at bounding box center [1234, 38] width 9 height 9
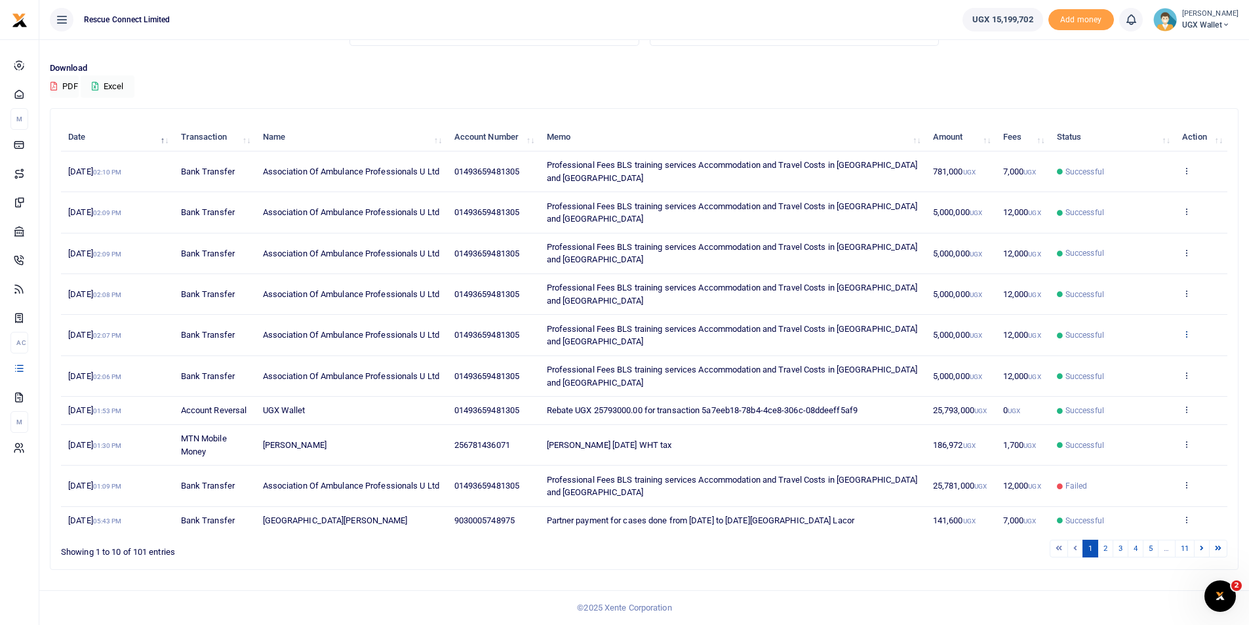
click at [1187, 332] on icon at bounding box center [1186, 333] width 9 height 9
click at [1157, 357] on link "View details" at bounding box center [1139, 356] width 104 height 18
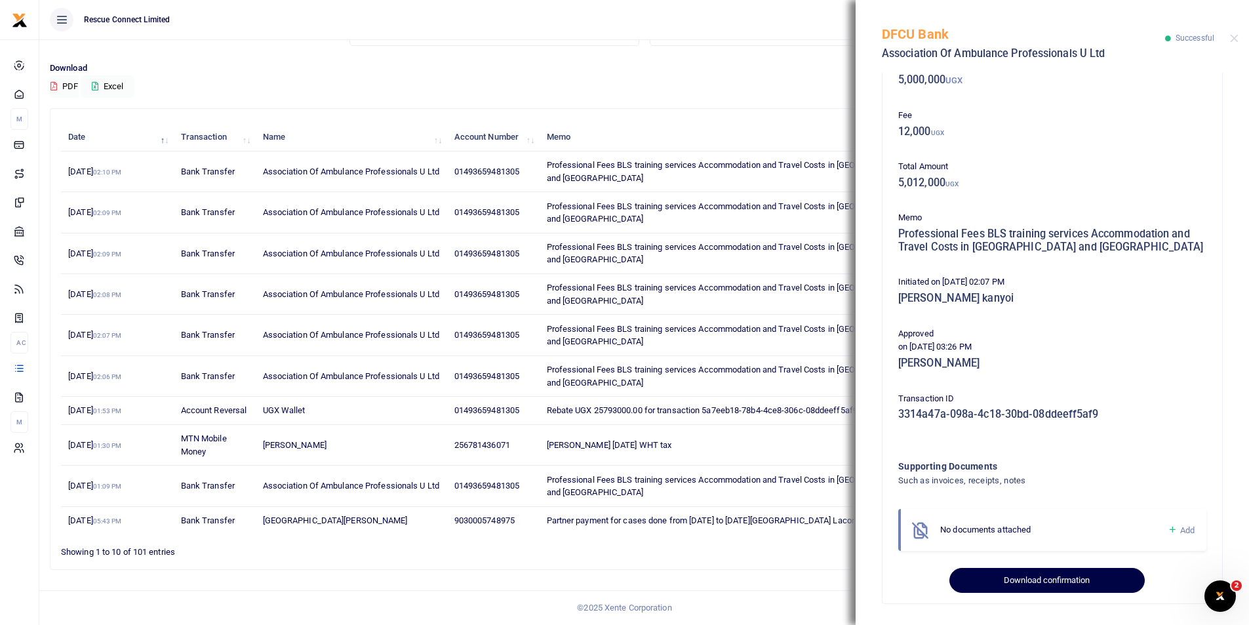
click at [1021, 576] on button "Download confirmation" at bounding box center [1046, 580] width 195 height 25
click at [1239, 41] on div "DFCU Bank Association Of Ambulance Professionals U Ltd Successful" at bounding box center [1052, 36] width 393 height 73
click at [1236, 35] on button "Close" at bounding box center [1234, 38] width 9 height 9
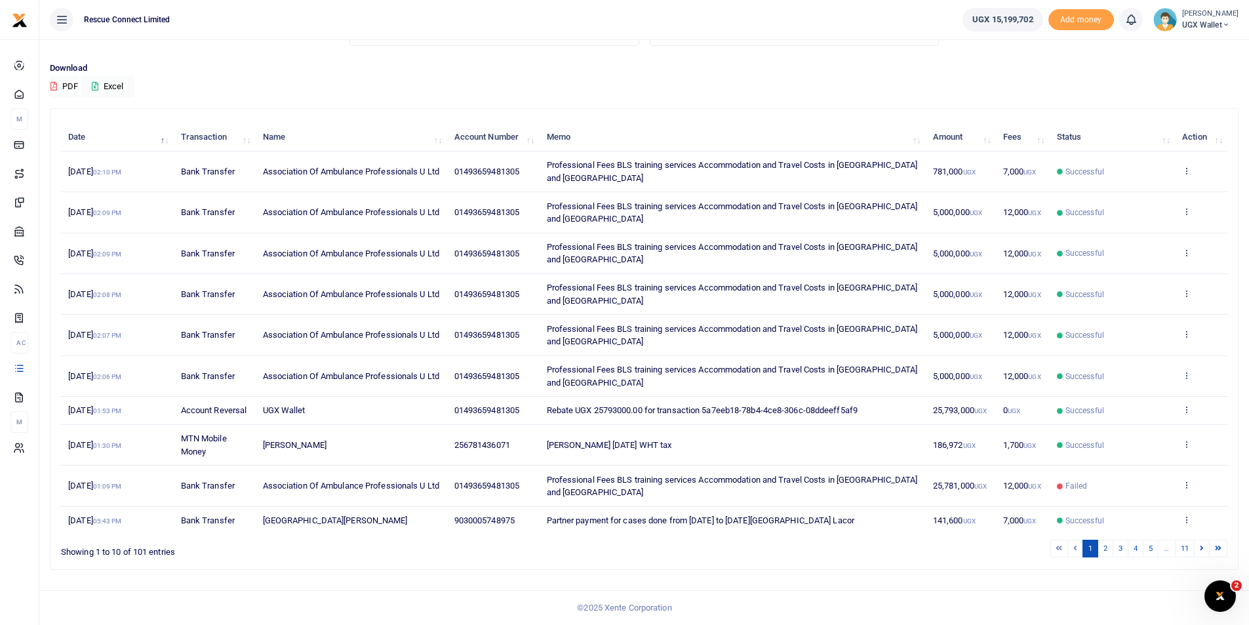
click at [1187, 378] on icon at bounding box center [1186, 374] width 9 height 9
click at [1132, 398] on link "View details" at bounding box center [1139, 397] width 104 height 18
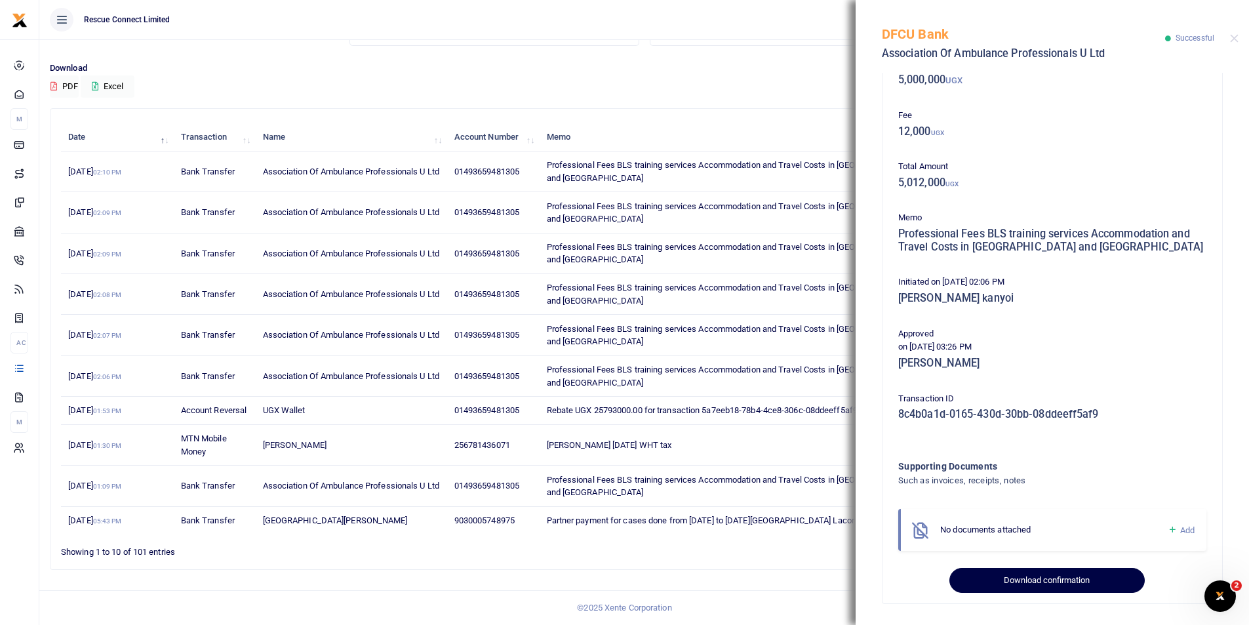
click at [1031, 590] on button "Download confirmation" at bounding box center [1046, 580] width 195 height 25
click at [1031, 582] on button "Download confirmation" at bounding box center [1046, 580] width 195 height 25
click at [1232, 41] on button "Close" at bounding box center [1234, 38] width 9 height 9
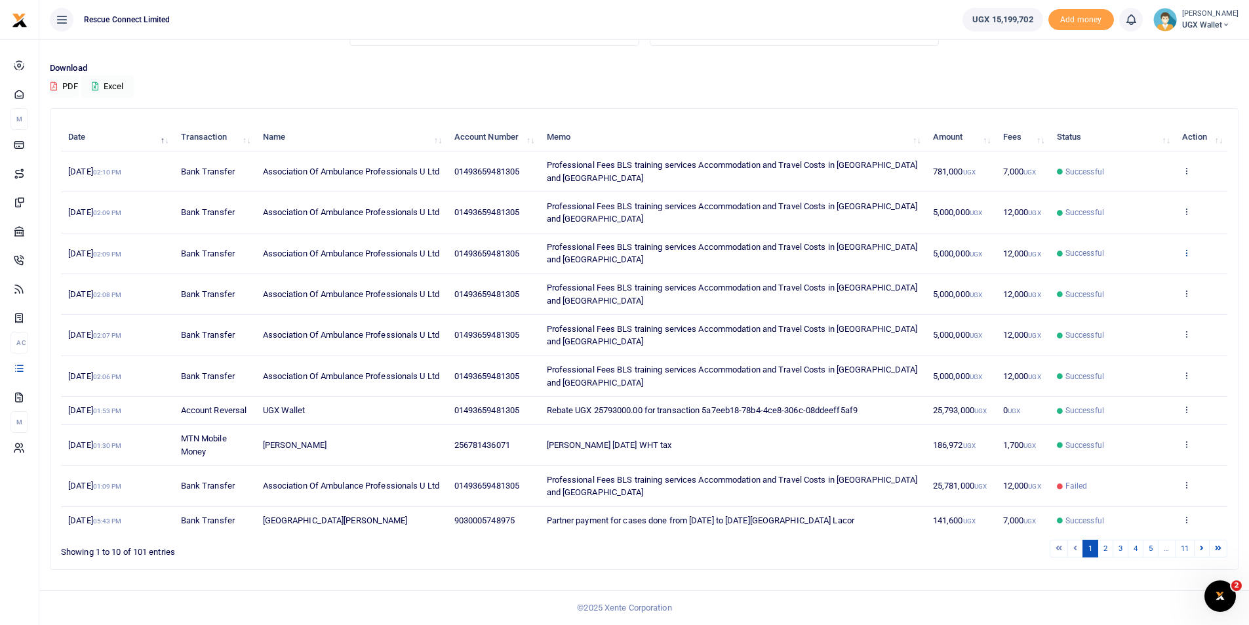
click at [1188, 250] on icon at bounding box center [1186, 252] width 9 height 9
click at [1143, 273] on link "View details" at bounding box center [1139, 275] width 104 height 18
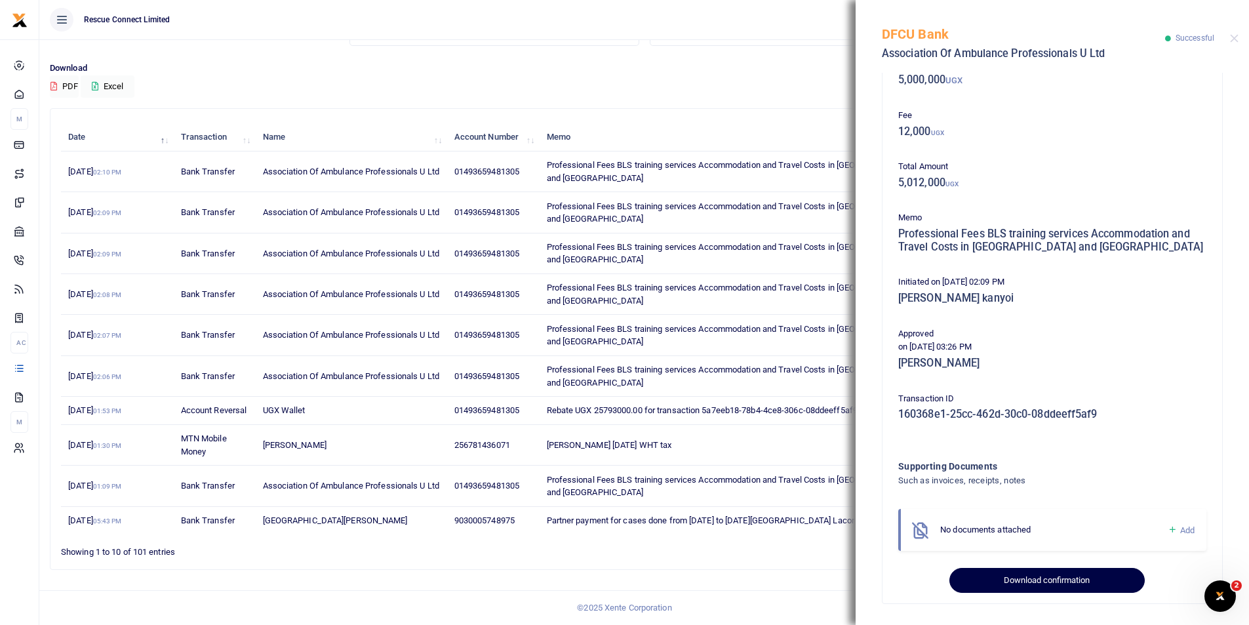
click at [1026, 582] on button "Download confirmation" at bounding box center [1046, 580] width 195 height 25
